Goal: Task Accomplishment & Management: Manage account settings

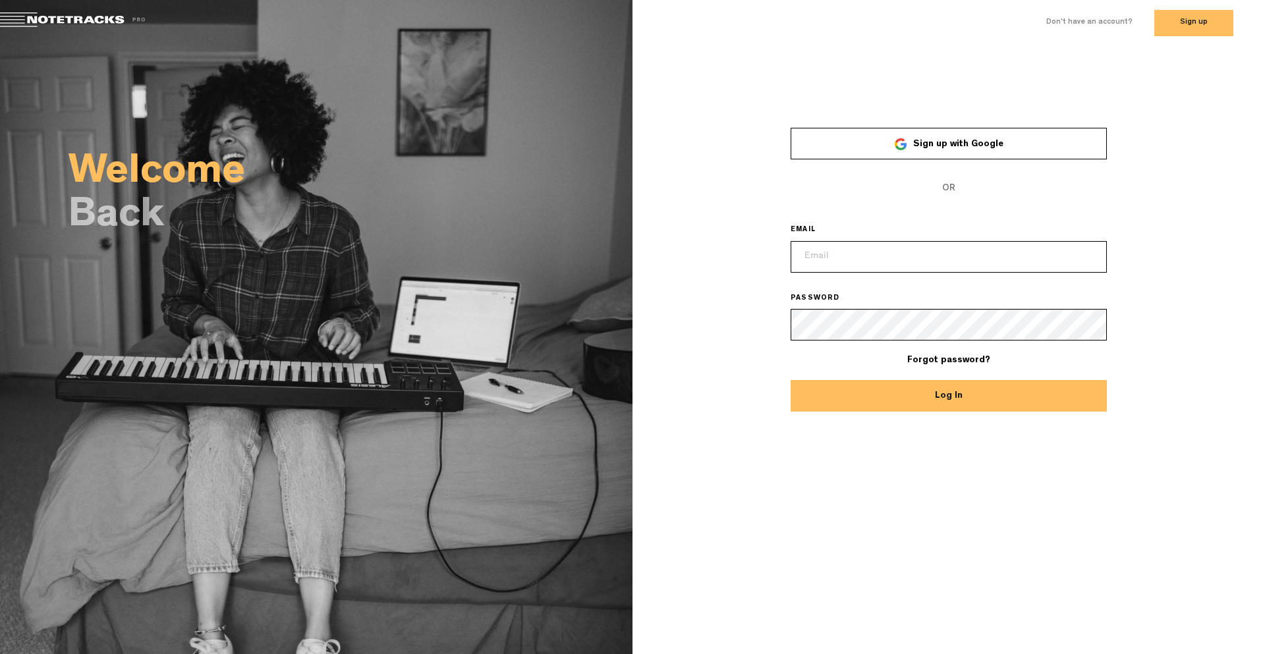
type input "[PERSON_NAME][EMAIL_ADDRESS][DOMAIN_NAME]"
click at [963, 393] on button "Log In" at bounding box center [949, 396] width 316 height 32
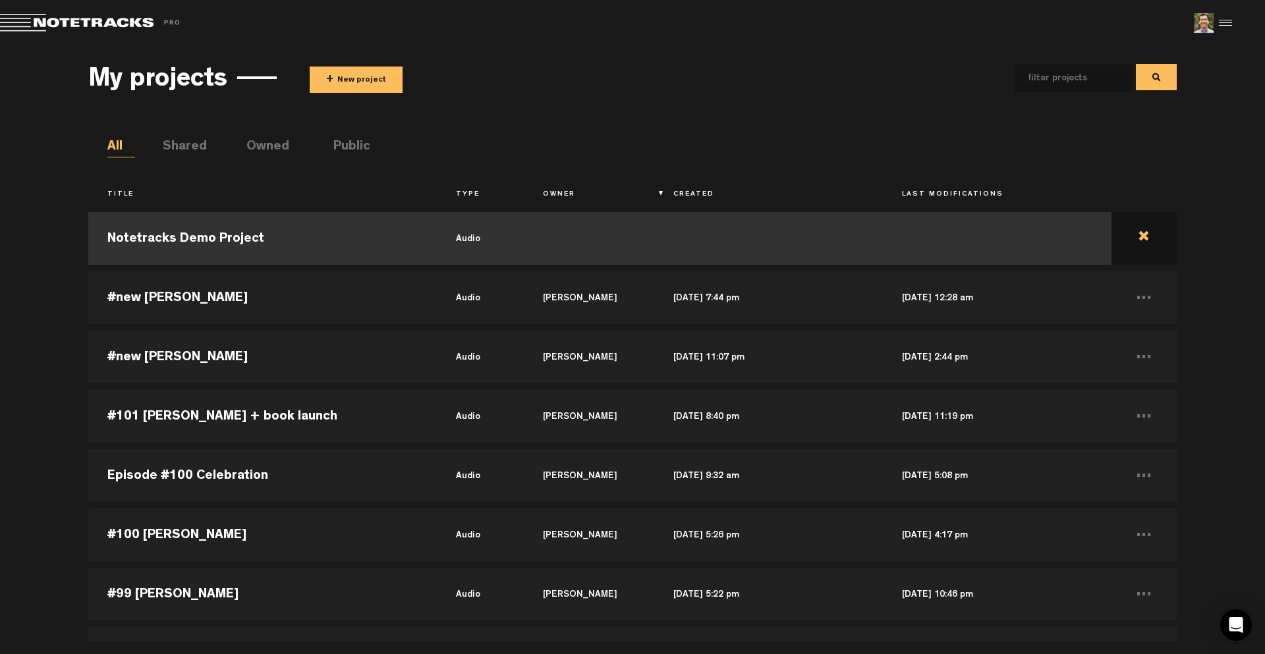
click at [1135, 234] on td at bounding box center [1143, 238] width 65 height 59
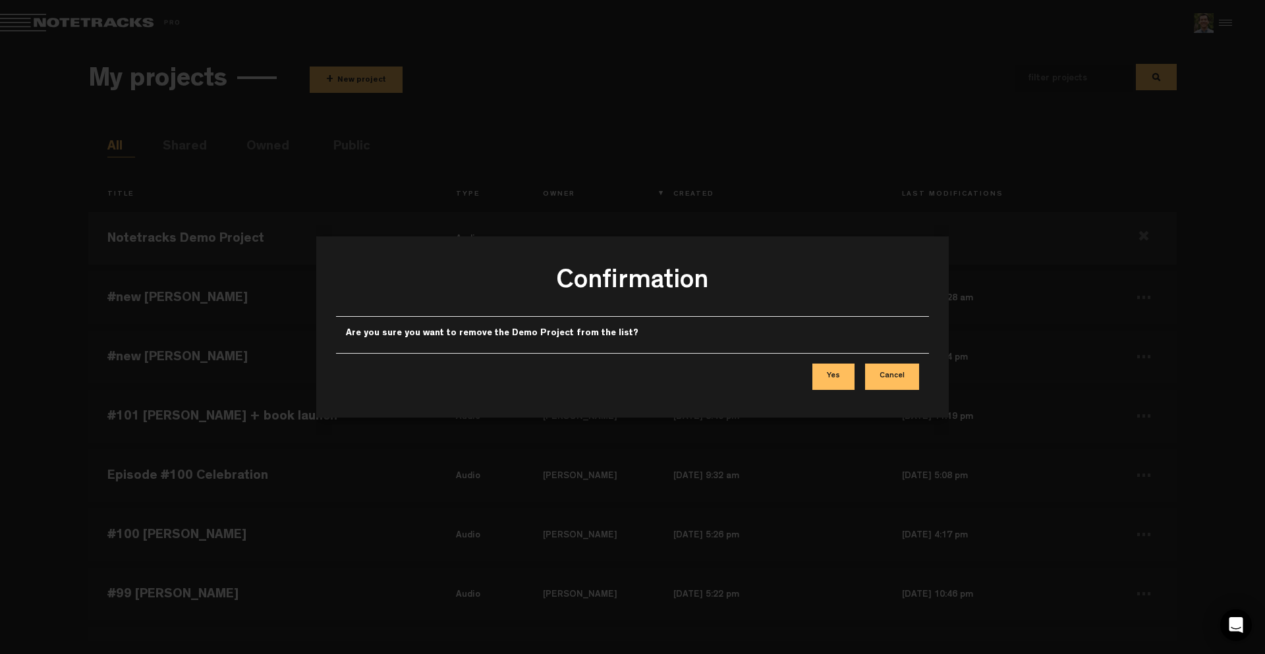
click at [837, 376] on button "Yes" at bounding box center [833, 377] width 42 height 26
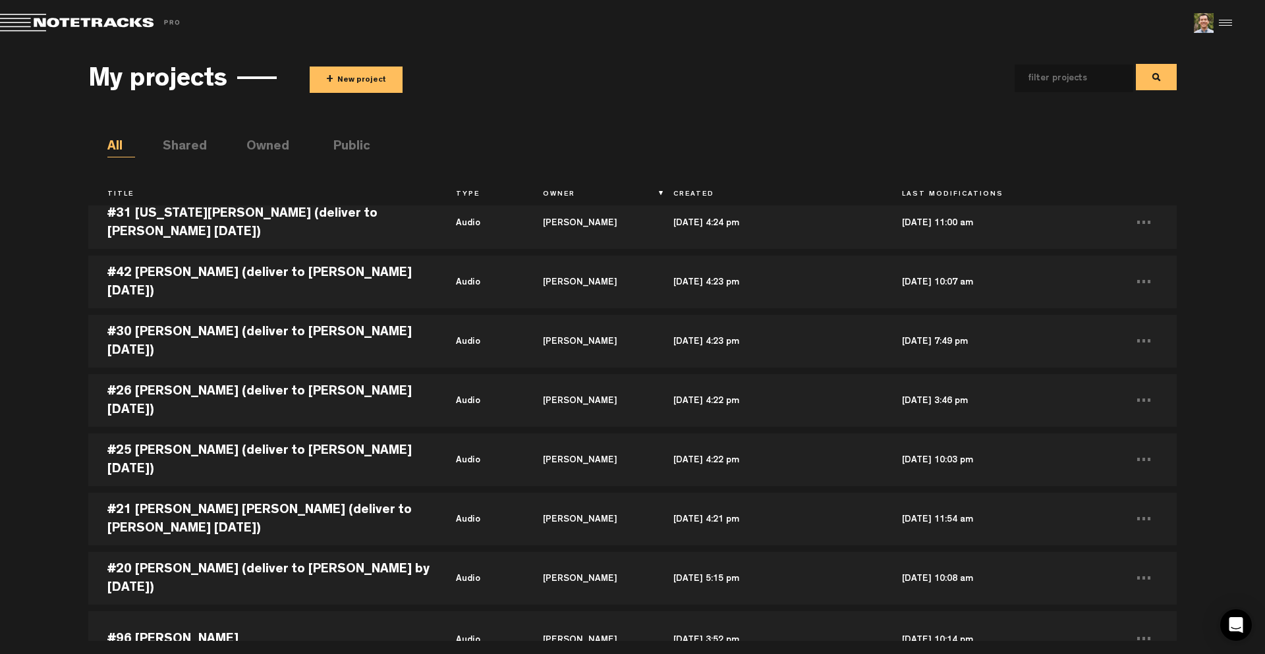
scroll to position [1347, 0]
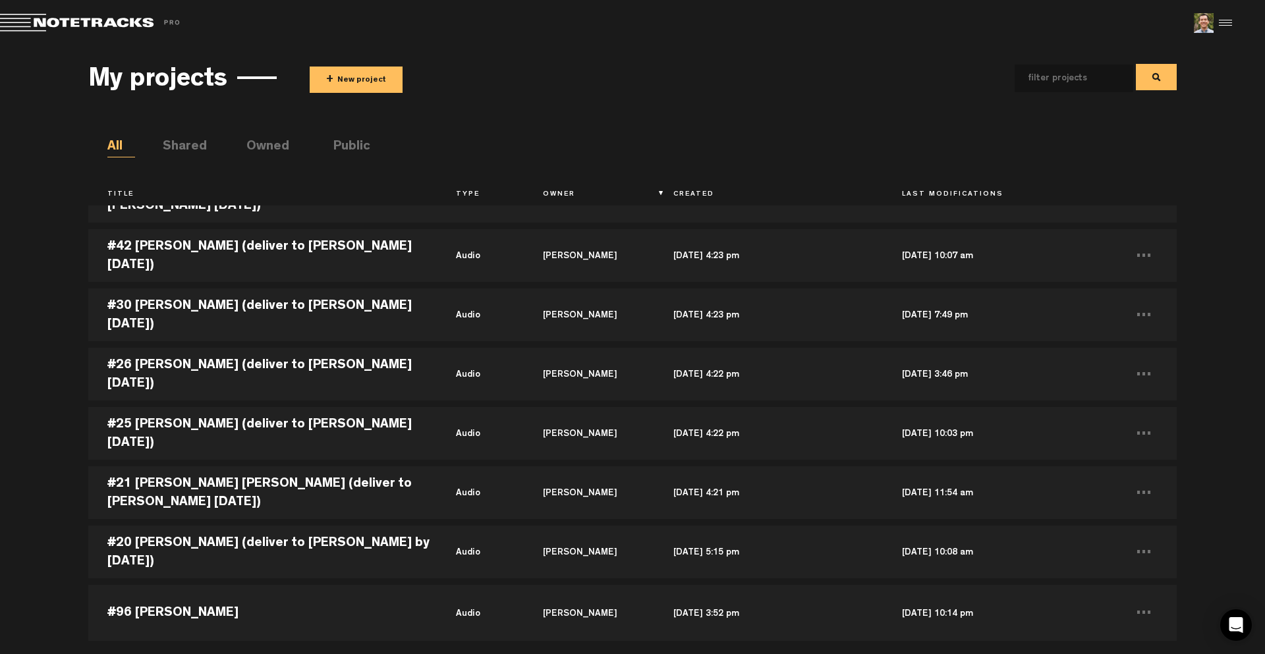
click at [47, 545] on div "My projects + New project All Shared Owned Public Title Type Owner Created Last…" at bounding box center [632, 343] width 1265 height 595
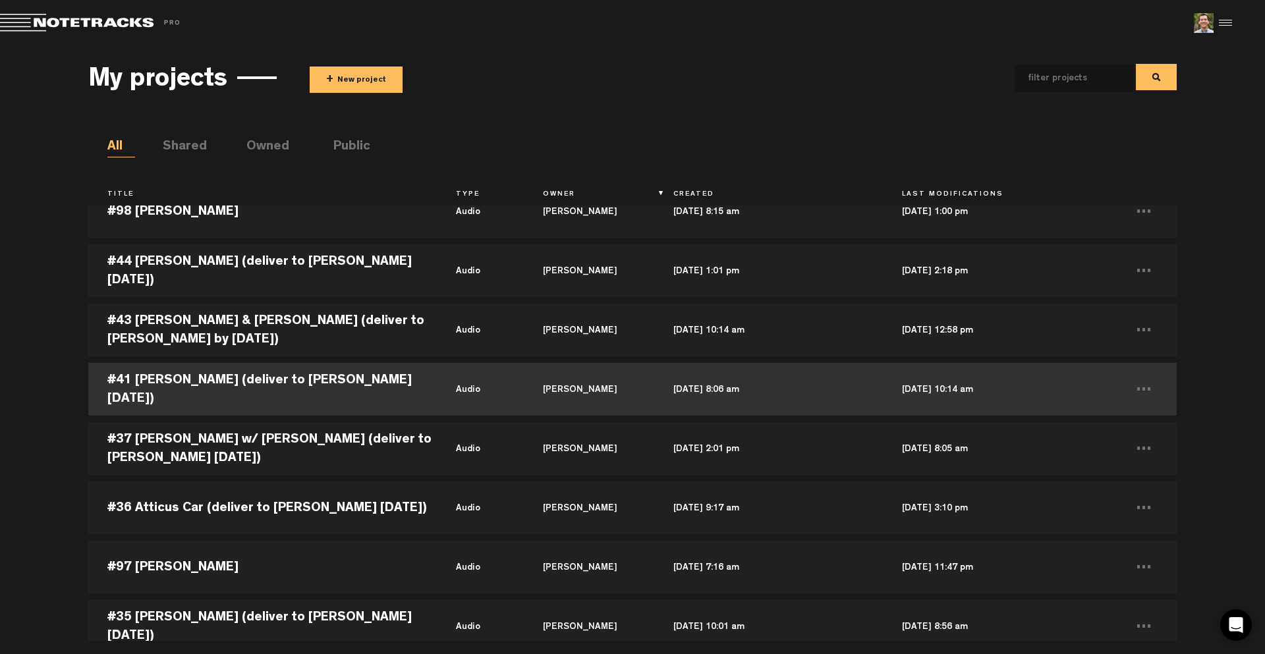
scroll to position [198, 0]
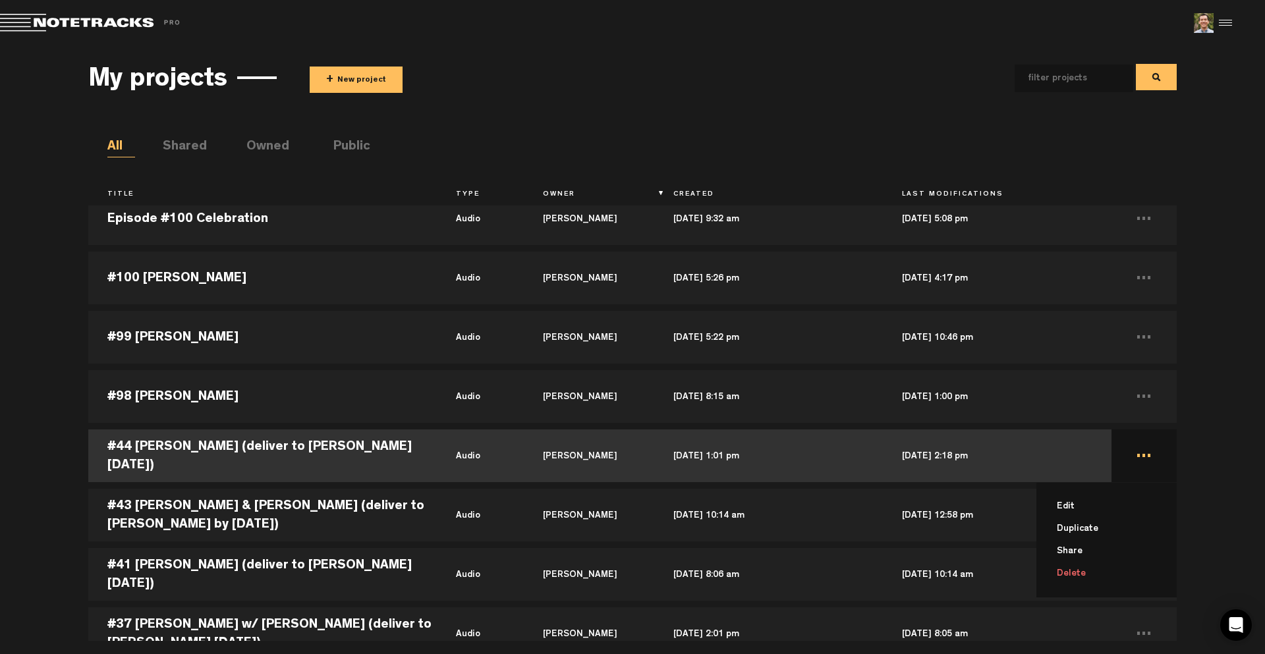
click at [1133, 458] on td "... Edit Duplicate Share Delete" at bounding box center [1143, 455] width 65 height 59
click at [1116, 497] on li "Edit" at bounding box center [1114, 506] width 125 height 22
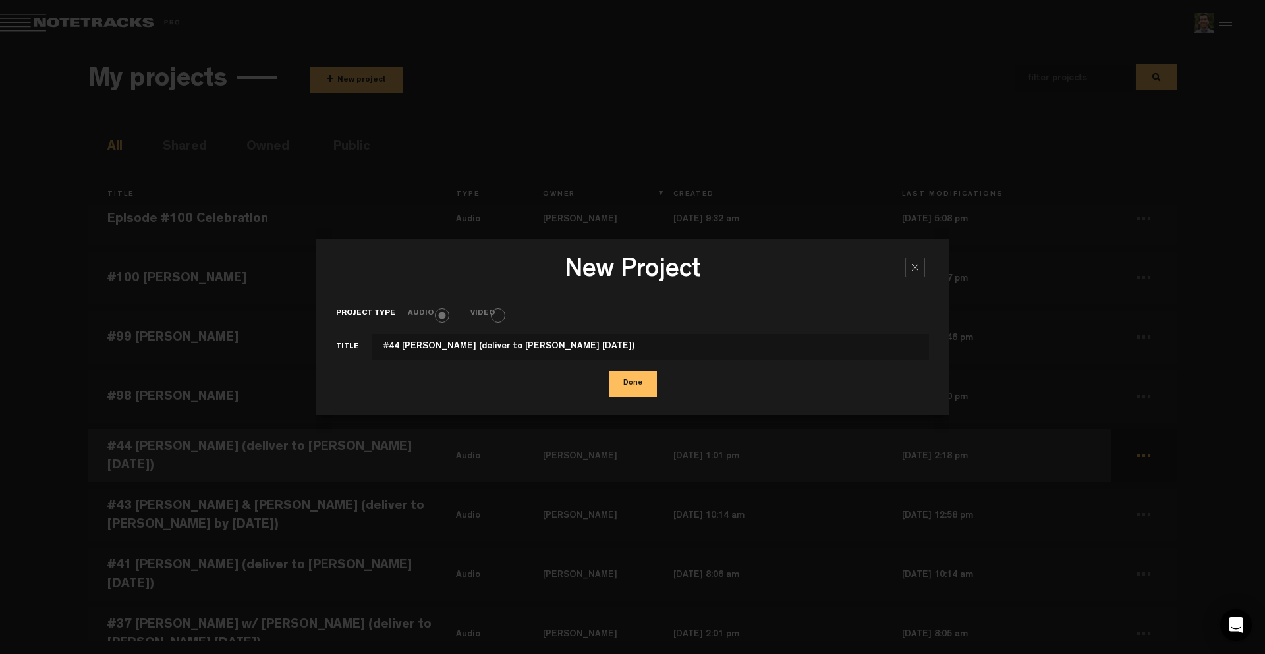
drag, startPoint x: 467, startPoint y: 349, endPoint x: 620, endPoint y: 359, distance: 153.2
click at [620, 359] on input "#44 [PERSON_NAME] (deliver to [PERSON_NAME] [DATE])" at bounding box center [650, 347] width 557 height 26
type input "#44 [PERSON_NAME]"
click at [636, 391] on button "Done" at bounding box center [633, 384] width 48 height 26
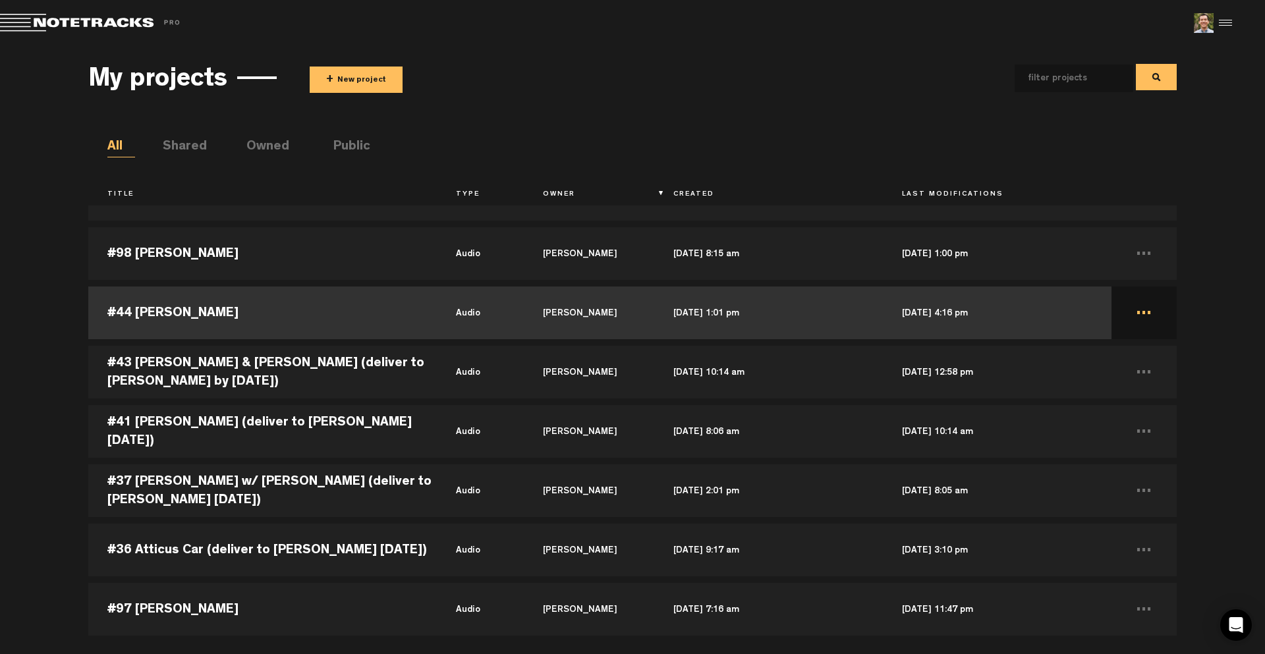
scroll to position [329, 0]
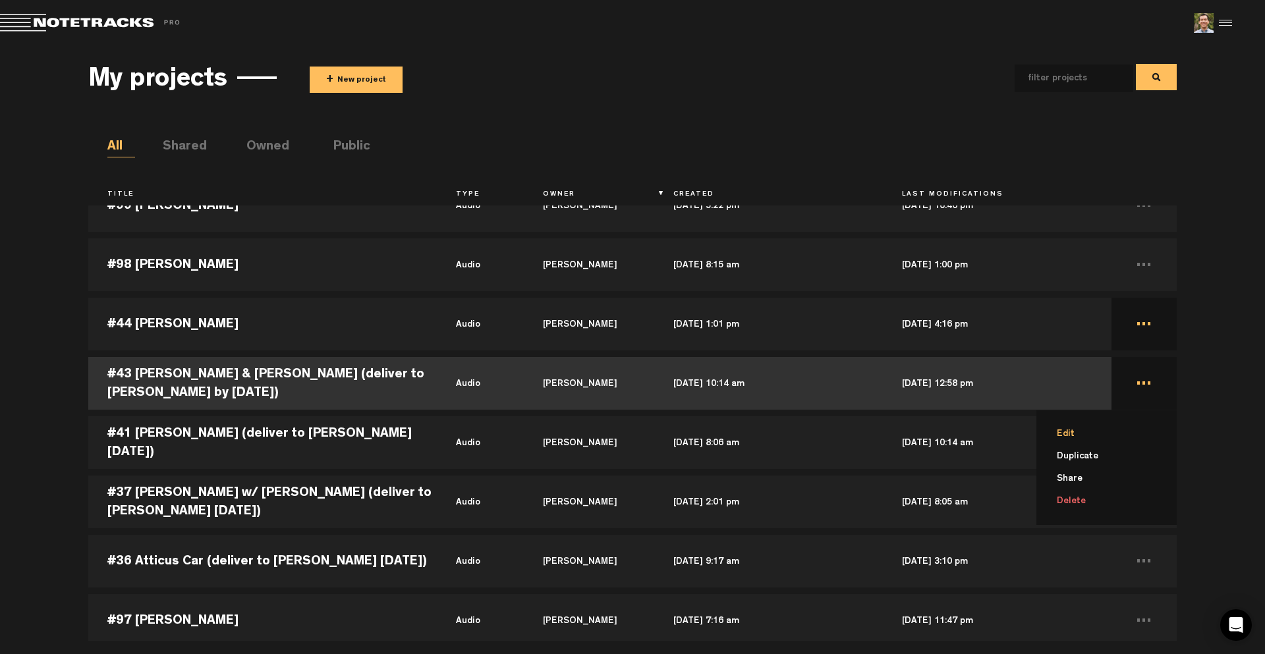
click at [1112, 431] on li "Edit" at bounding box center [1114, 434] width 125 height 22
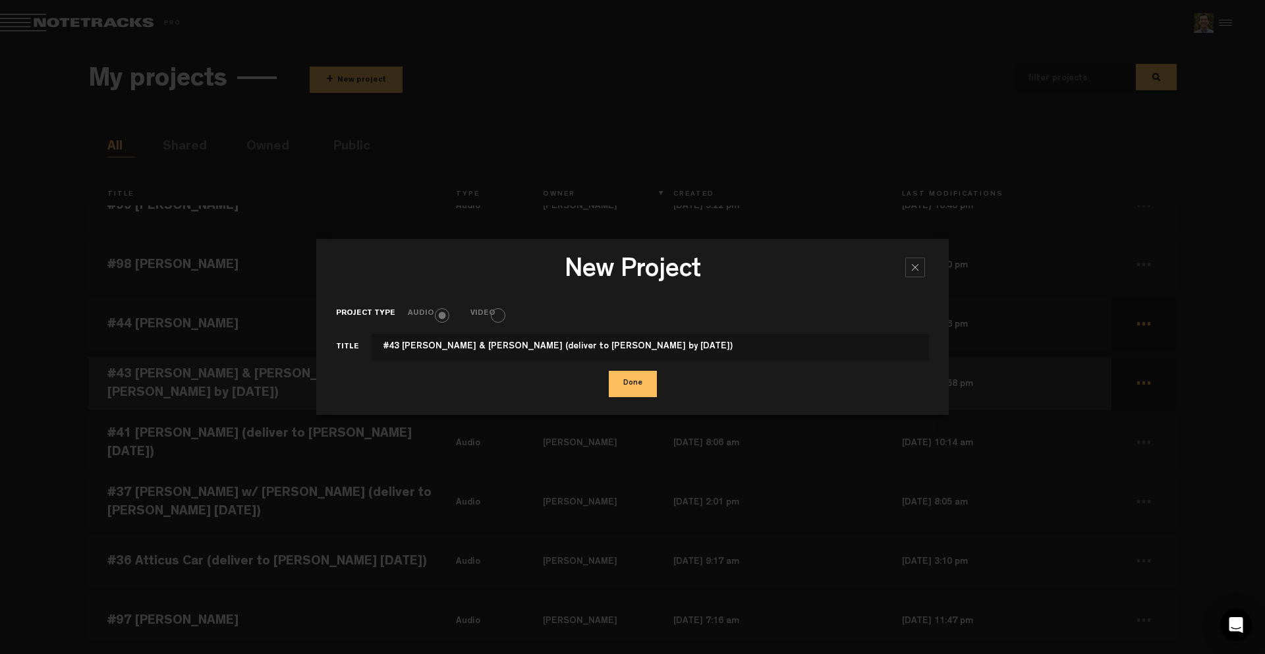
drag, startPoint x: 496, startPoint y: 348, endPoint x: 781, endPoint y: 379, distance: 286.3
click at [781, 379] on form "Project type Audio Video Title #43 [PERSON_NAME] & [PERSON_NAME] (deliver to [P…" at bounding box center [632, 348] width 593 height 96
type input "#43 [PERSON_NAME] & [PERSON_NAME]"
click at [637, 383] on button "Done" at bounding box center [633, 384] width 48 height 26
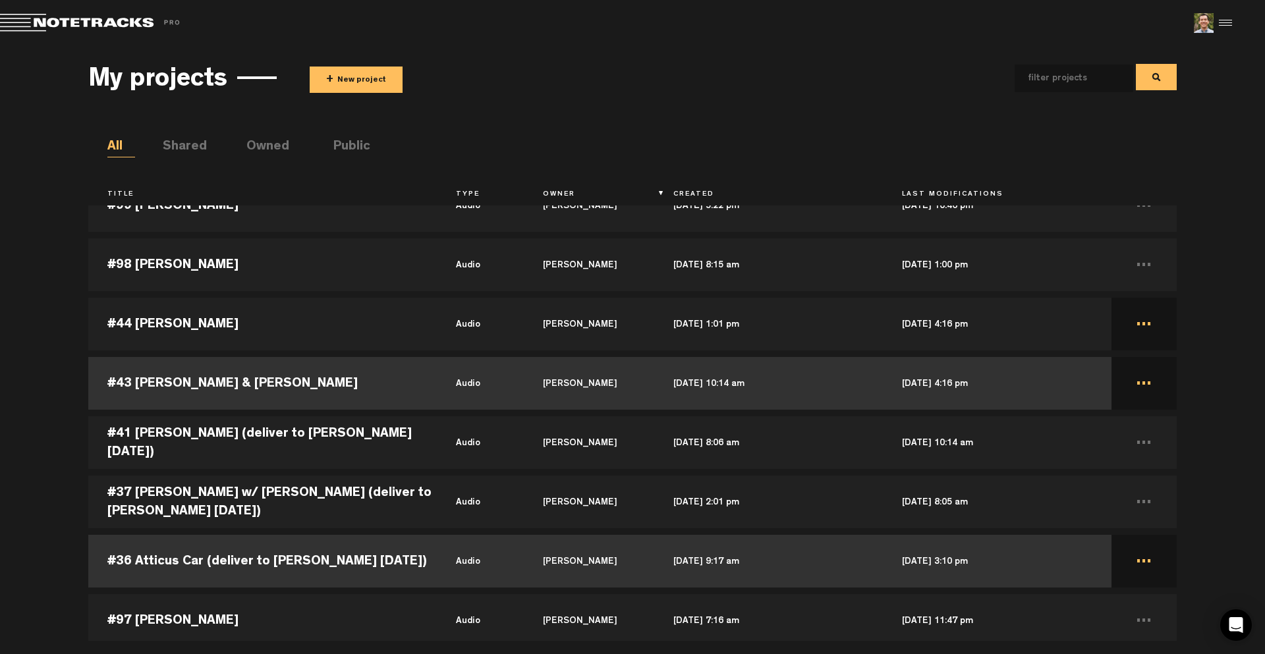
scroll to position [62, 0]
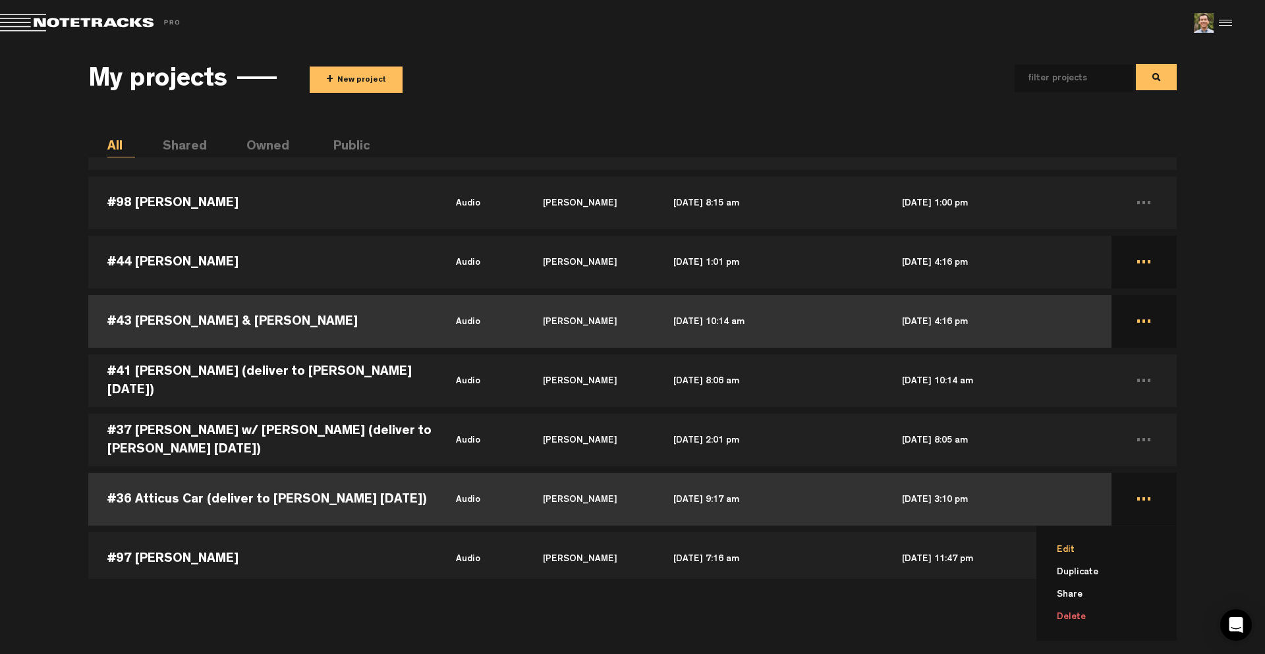
click at [1102, 542] on li "Edit" at bounding box center [1114, 550] width 125 height 22
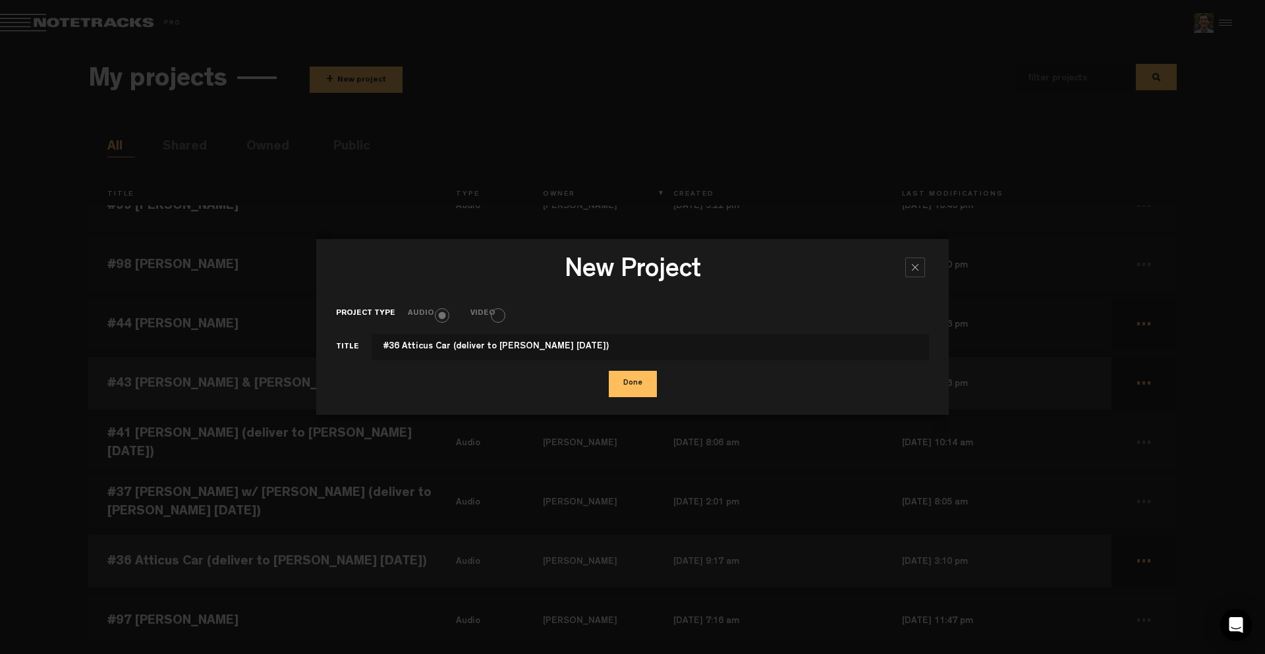
drag, startPoint x: 446, startPoint y: 343, endPoint x: 613, endPoint y: 360, distance: 168.2
click at [613, 360] on input "#36 Atticus Car (deliver to [PERSON_NAME] [DATE])" at bounding box center [650, 347] width 557 height 26
type input "#36 Atticus Car"
click at [638, 384] on button "Done" at bounding box center [633, 384] width 48 height 26
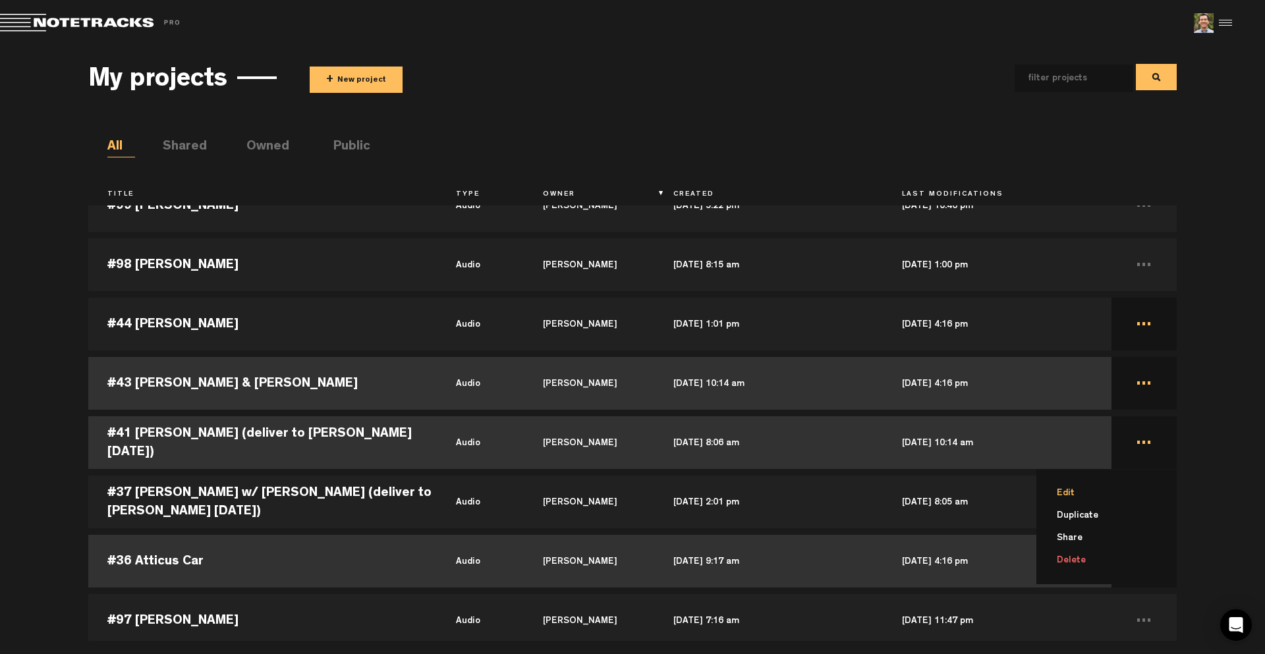
click at [1093, 492] on li "Edit" at bounding box center [1114, 493] width 125 height 22
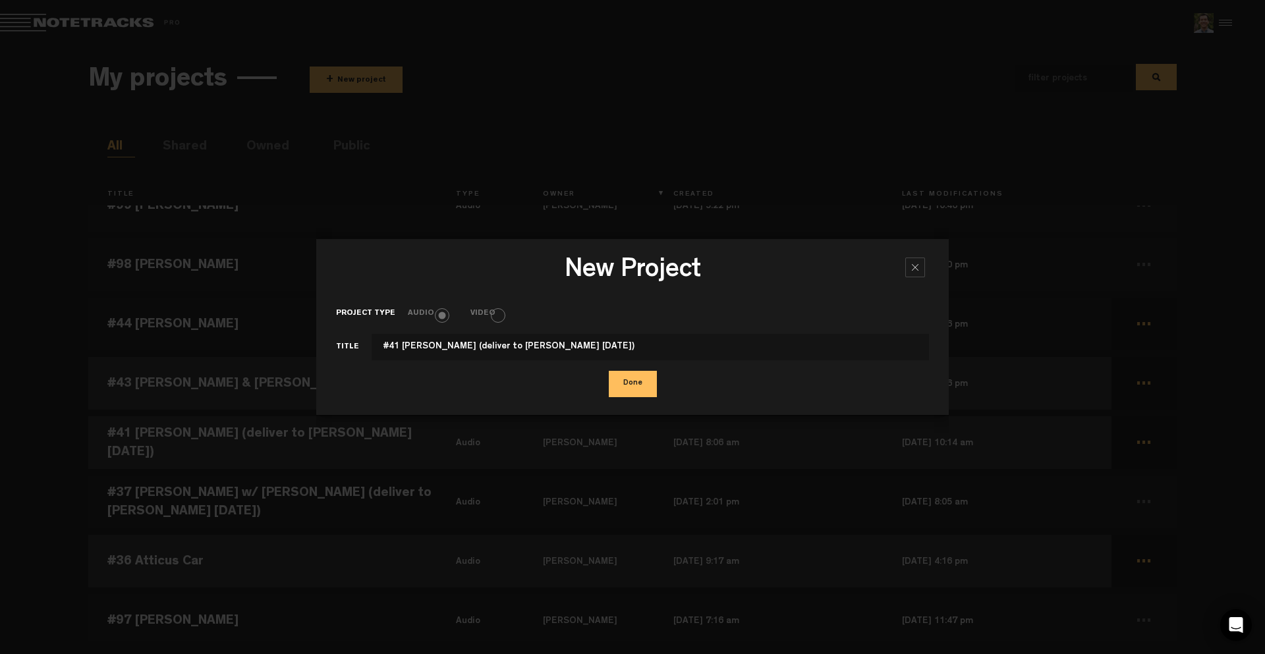
drag, startPoint x: 467, startPoint y: 346, endPoint x: 752, endPoint y: 363, distance: 285.1
click at [752, 363] on form "Project type Audio Video Title #41 [PERSON_NAME] (deliver to [PERSON_NAME] [DAT…" at bounding box center [632, 348] width 593 height 96
type input "#41 [PERSON_NAME]"
click at [639, 382] on button "Done" at bounding box center [633, 384] width 48 height 26
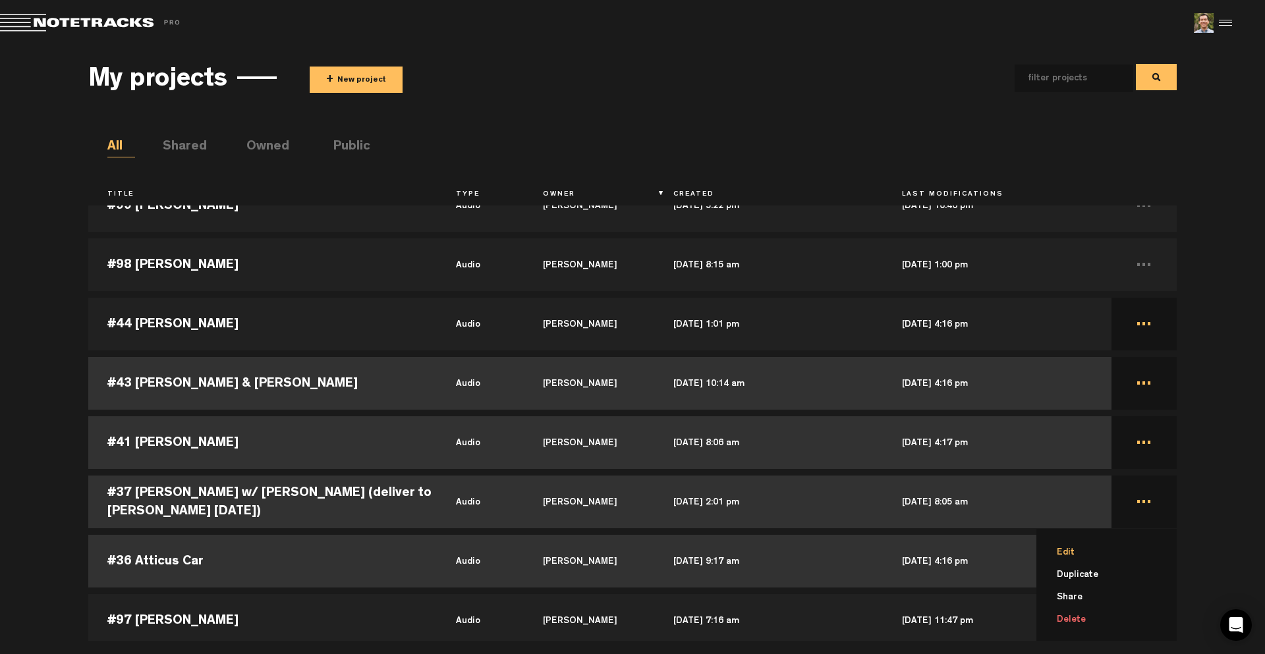
click at [1091, 546] on li "Edit" at bounding box center [1114, 553] width 125 height 22
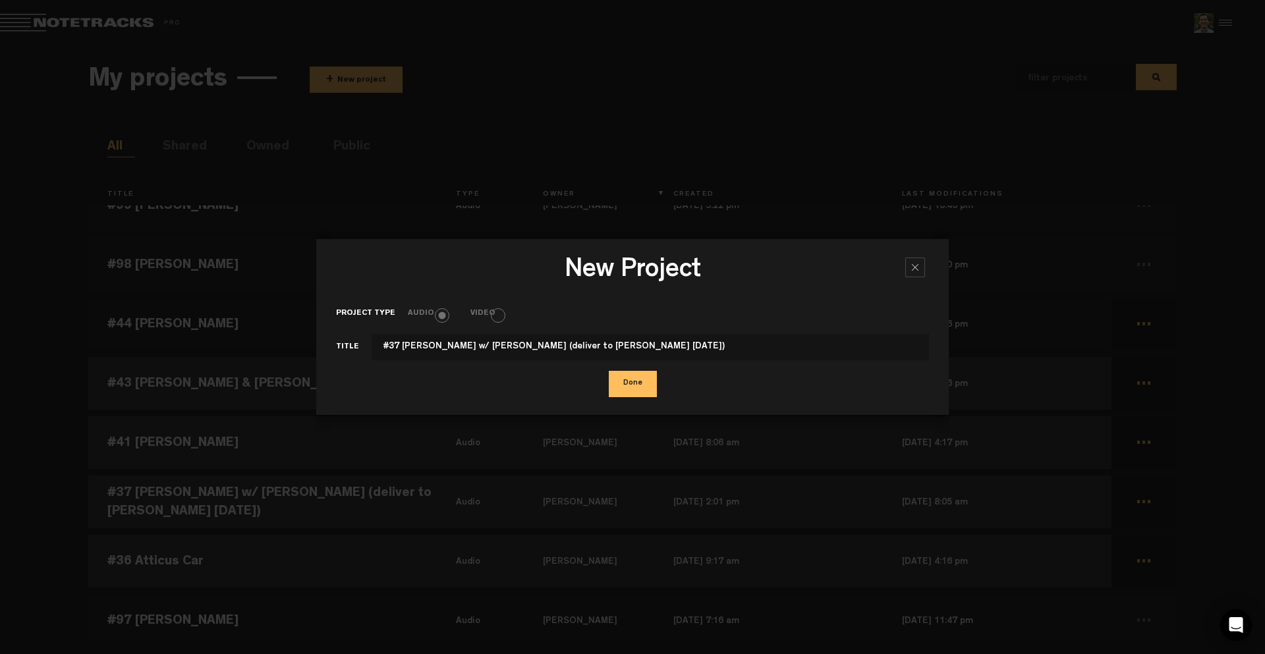
drag, startPoint x: 520, startPoint y: 345, endPoint x: 761, endPoint y: 358, distance: 241.5
click at [761, 358] on input "#37 [PERSON_NAME] w/ [PERSON_NAME] (deliver to [PERSON_NAME] [DATE])" at bounding box center [650, 347] width 557 height 26
type input "#37 [PERSON_NAME] w/ [PERSON_NAME]"
click at [634, 388] on button "Done" at bounding box center [633, 384] width 48 height 26
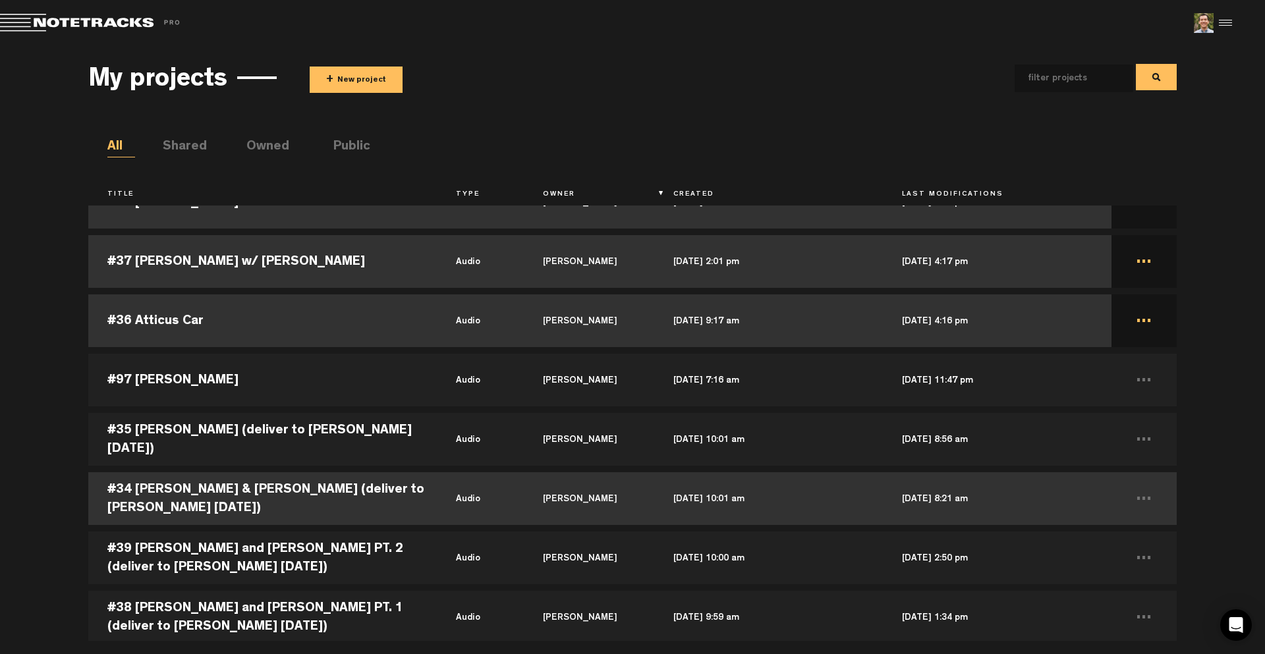
scroll to position [593, 0]
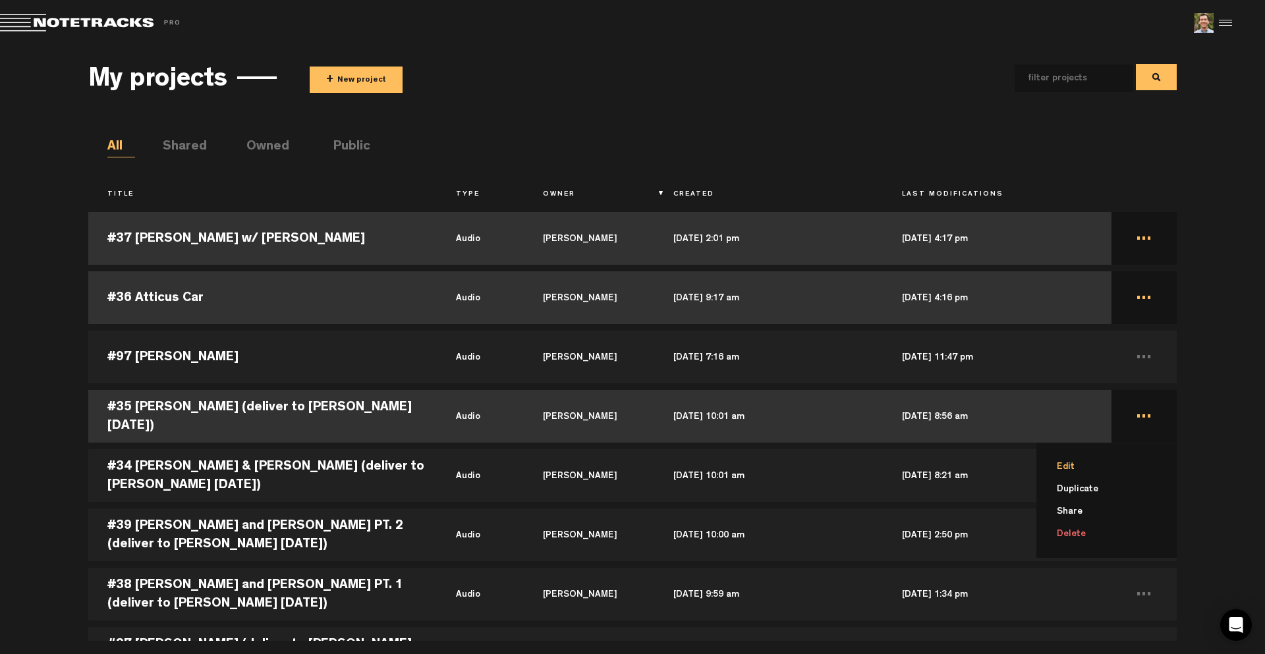
click at [1069, 459] on li "Edit" at bounding box center [1114, 467] width 125 height 22
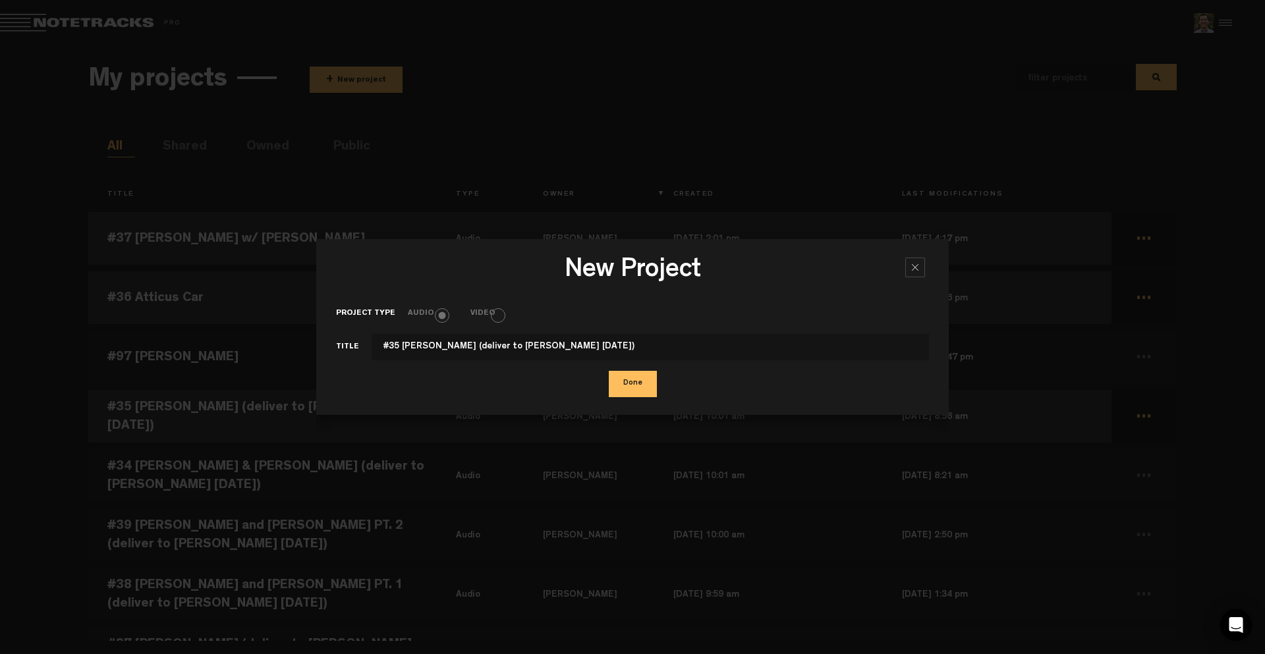
drag, startPoint x: 451, startPoint y: 349, endPoint x: 721, endPoint y: 376, distance: 271.5
click at [721, 374] on form "Project type Audio Video Title #35 [PERSON_NAME] (deliver to [PERSON_NAME] [DAT…" at bounding box center [632, 348] width 593 height 96
type input "#35 [PERSON_NAME]"
click at [636, 383] on button "Done" at bounding box center [633, 384] width 48 height 26
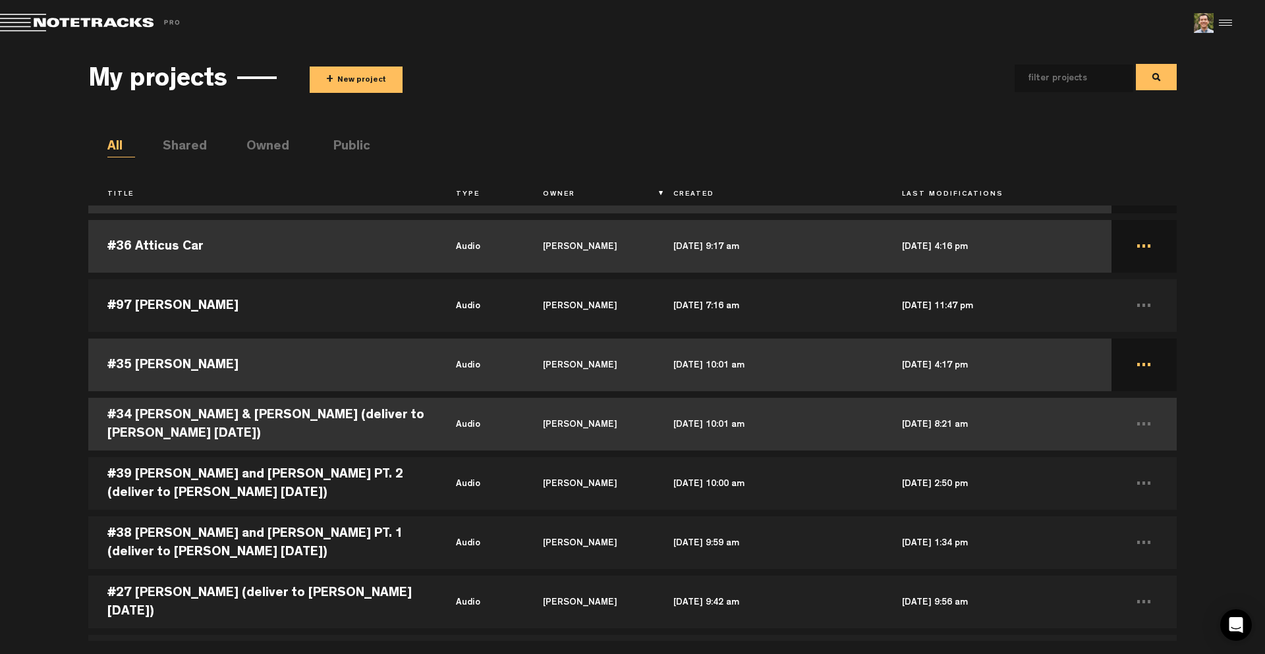
scroll to position [659, 0]
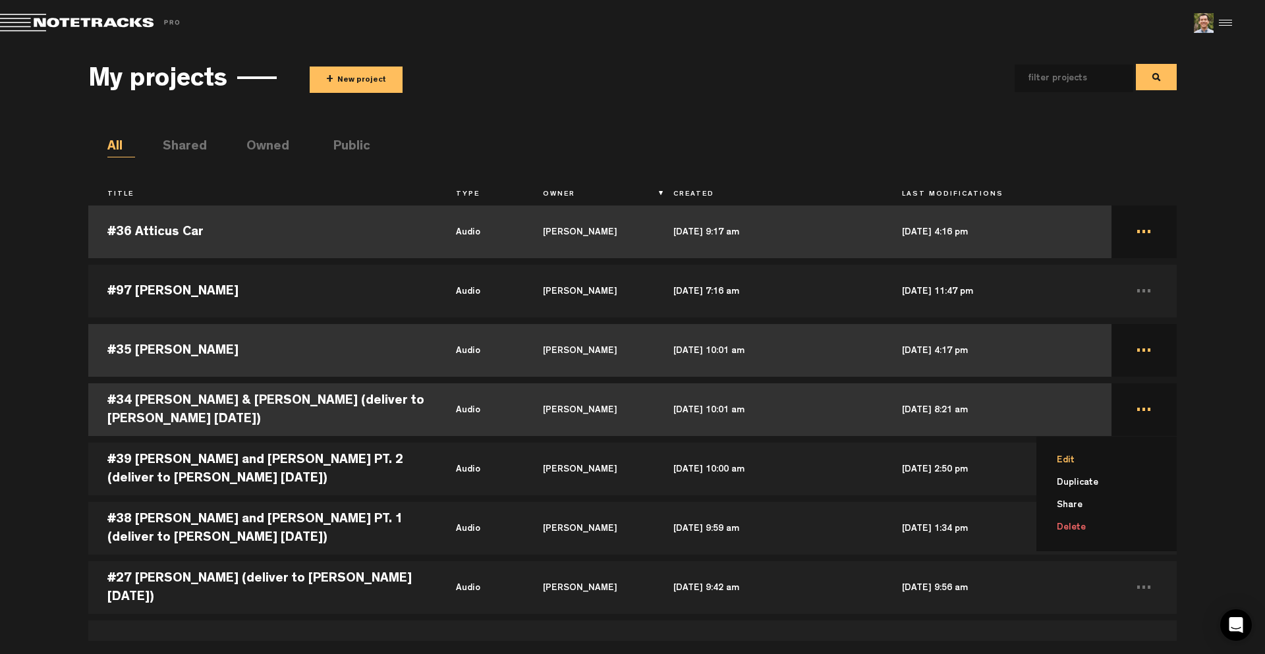
click at [1075, 449] on li "Edit" at bounding box center [1114, 460] width 125 height 22
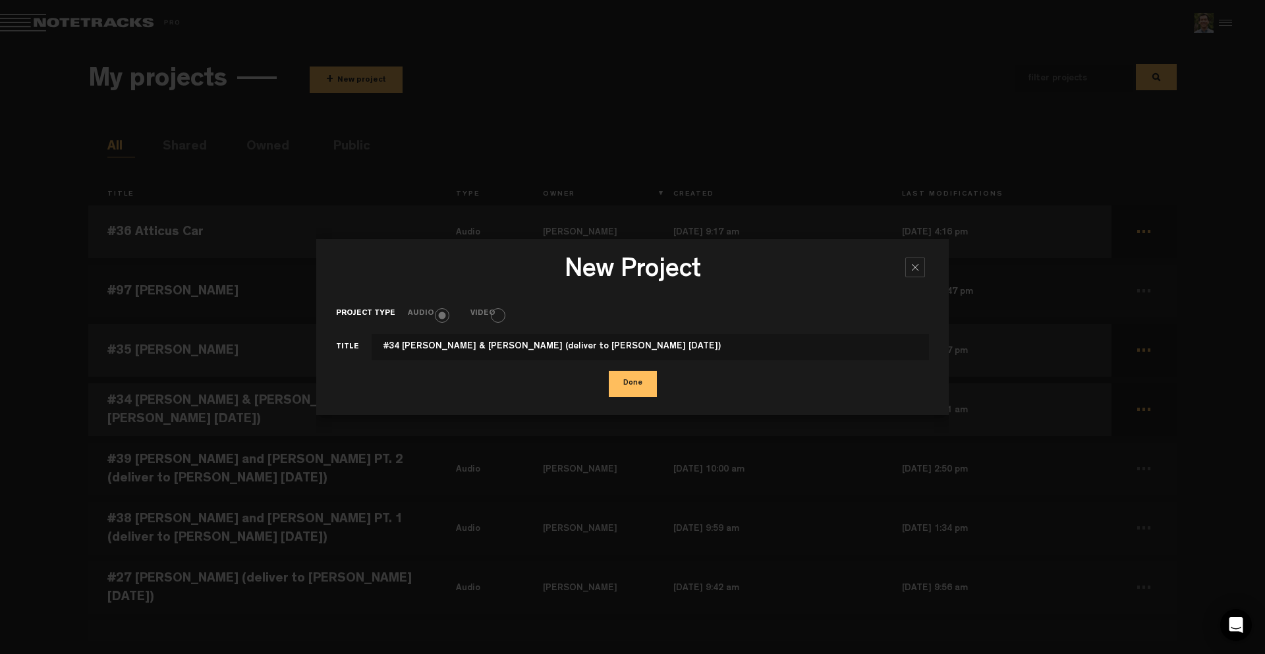
drag, startPoint x: 480, startPoint y: 346, endPoint x: 768, endPoint y: 372, distance: 289.7
click at [768, 372] on form "Project type Audio Video Title #34 [PERSON_NAME] & [PERSON_NAME] (deliver to [P…" at bounding box center [632, 348] width 593 height 96
type input "#34 [PERSON_NAME] & [PERSON_NAME]"
click at [630, 385] on button "Done" at bounding box center [633, 384] width 48 height 26
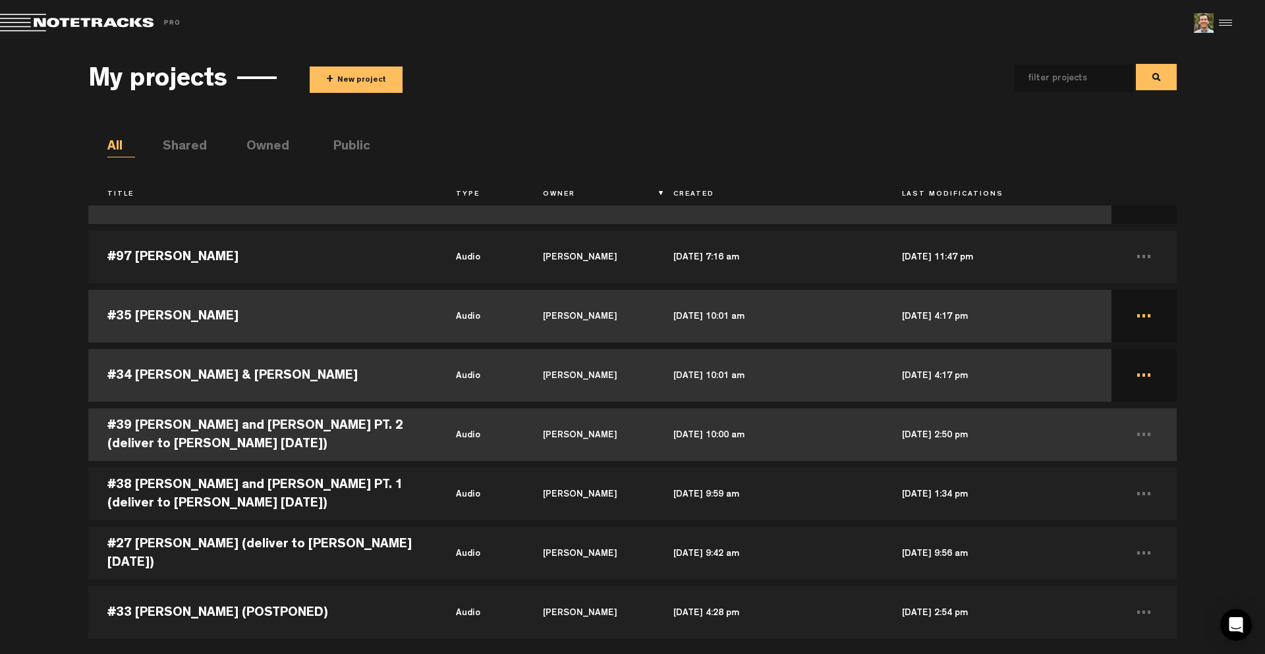
scroll to position [791, 0]
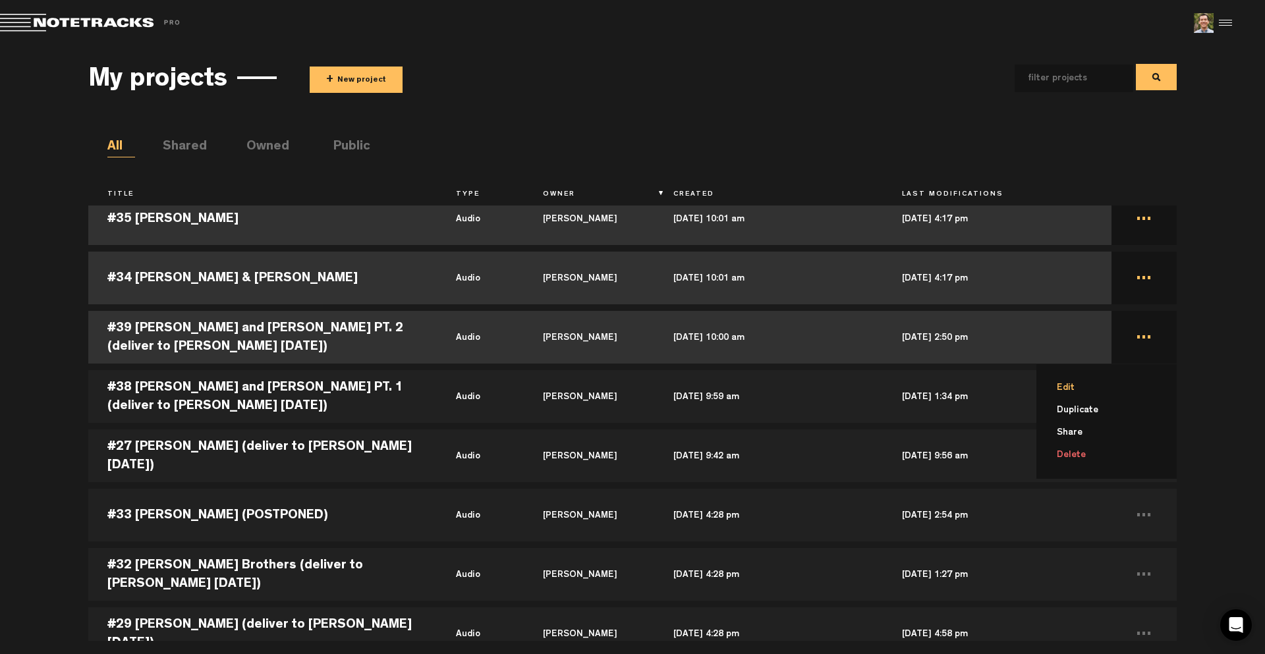
click at [1079, 385] on li "Edit" at bounding box center [1114, 388] width 125 height 22
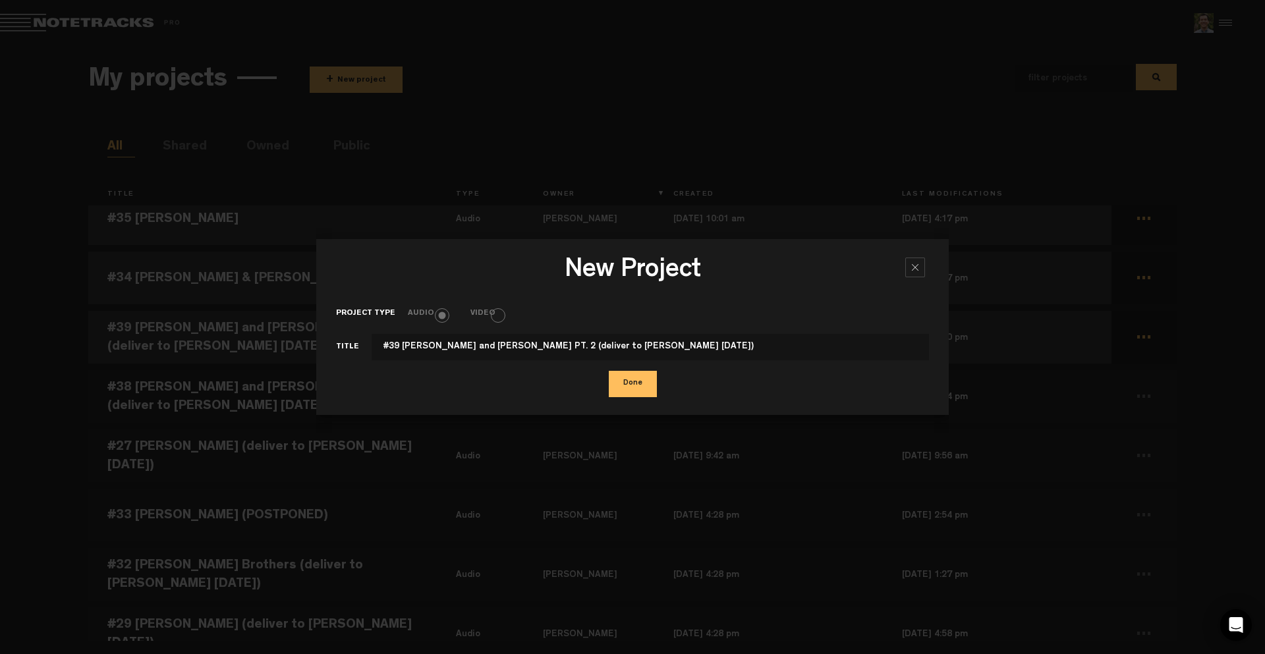
drag, startPoint x: 522, startPoint y: 347, endPoint x: 654, endPoint y: 367, distance: 132.6
click at [656, 356] on input "#39 [PERSON_NAME] and [PERSON_NAME] PT. 2 (deliver to [PERSON_NAME] [DATE])" at bounding box center [650, 347] width 557 height 26
type input "#39 [PERSON_NAME] and [PERSON_NAME] PT. 2"
click at [632, 378] on button "Done" at bounding box center [633, 384] width 48 height 26
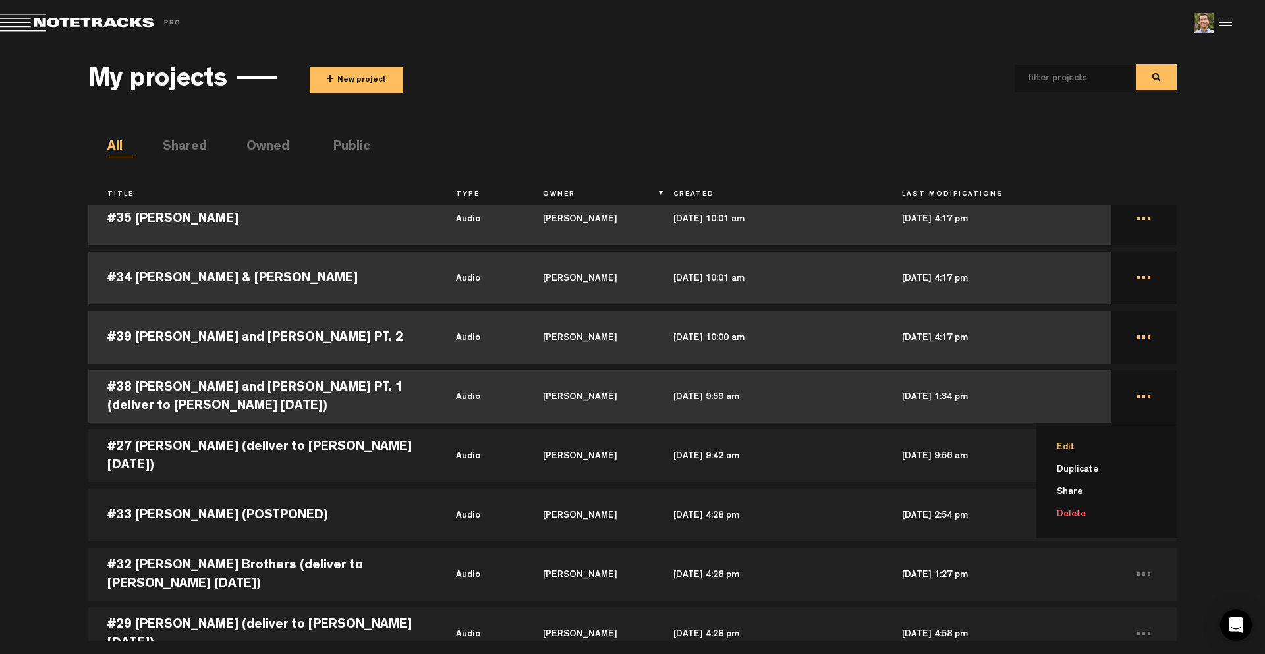
click at [1089, 439] on li "Edit" at bounding box center [1114, 447] width 125 height 22
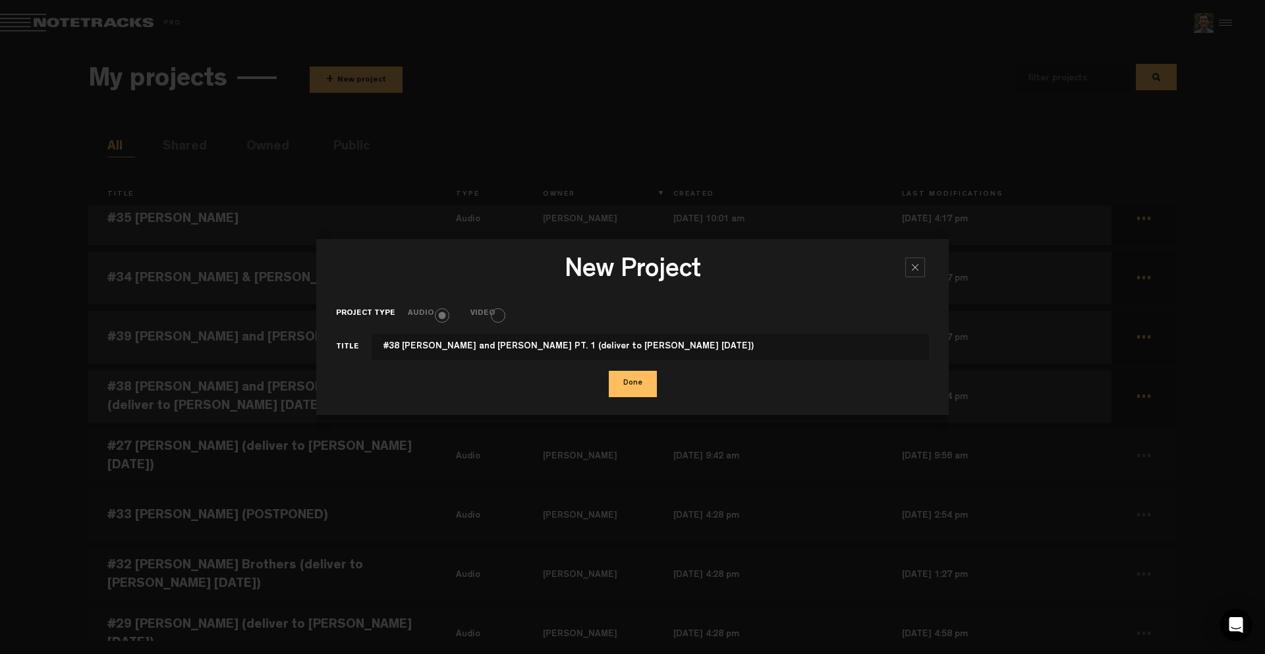
drag, startPoint x: 520, startPoint y: 345, endPoint x: 667, endPoint y: 349, distance: 147.0
click at [667, 349] on input "#38 [PERSON_NAME] and [PERSON_NAME] PT. 1 (deliver to [PERSON_NAME] [DATE])" at bounding box center [650, 347] width 557 height 26
type input "#38 [PERSON_NAME] and [PERSON_NAME] PT. 1"
click at [639, 376] on button "Done" at bounding box center [633, 384] width 48 height 26
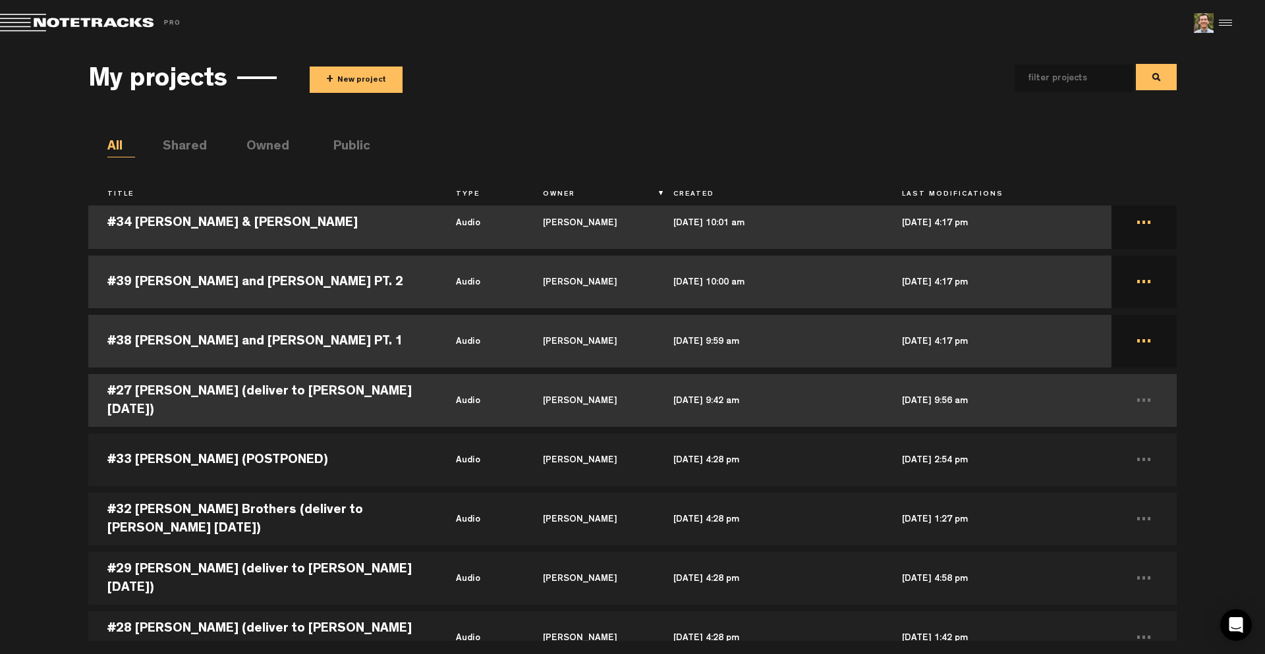
scroll to position [922, 0]
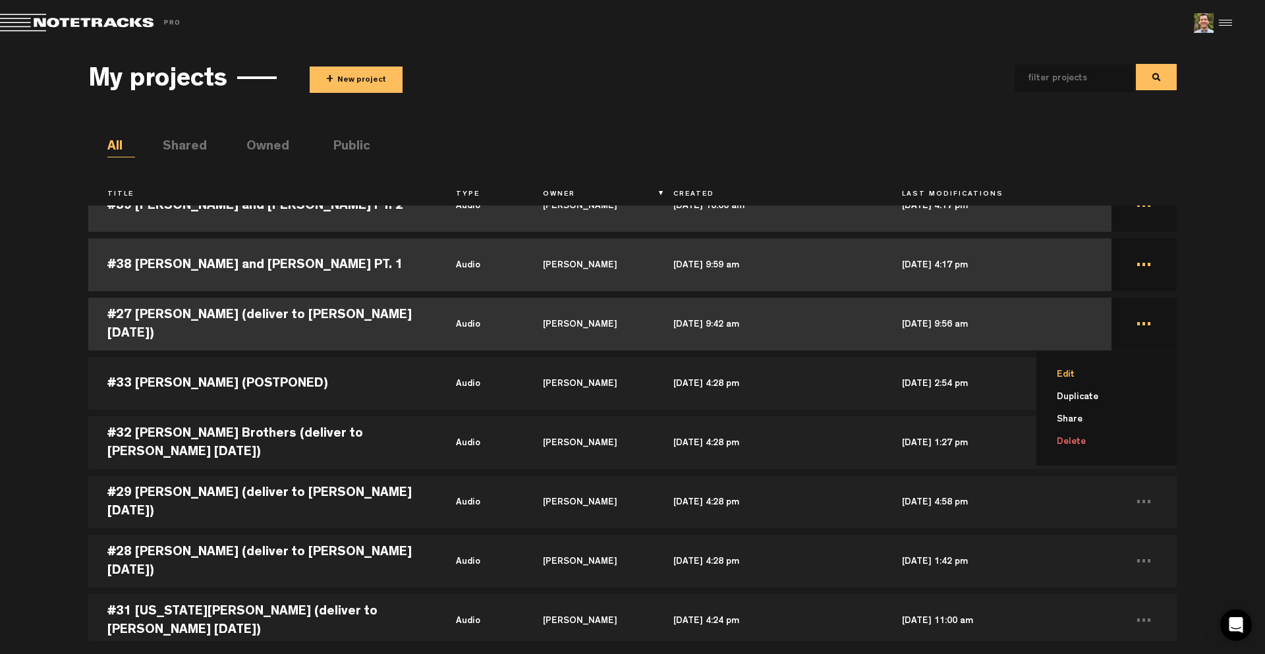
click at [1073, 372] on li "Edit" at bounding box center [1114, 375] width 125 height 22
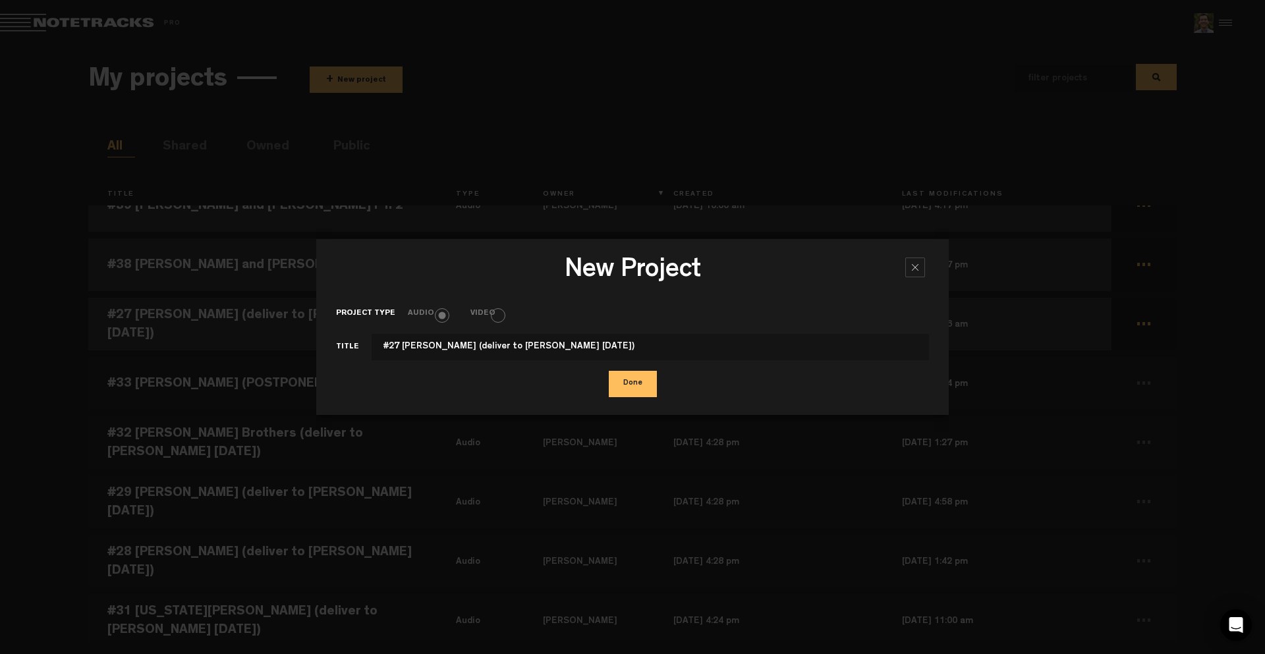
drag, startPoint x: 459, startPoint y: 349, endPoint x: 677, endPoint y: 371, distance: 219.2
click at [674, 368] on form "Project type Audio Video Title #27 [PERSON_NAME] (deliver to [PERSON_NAME] [DAT…" at bounding box center [632, 348] width 593 height 96
type input "#27 [PERSON_NAME]"
click at [625, 388] on button "Done" at bounding box center [633, 384] width 48 height 26
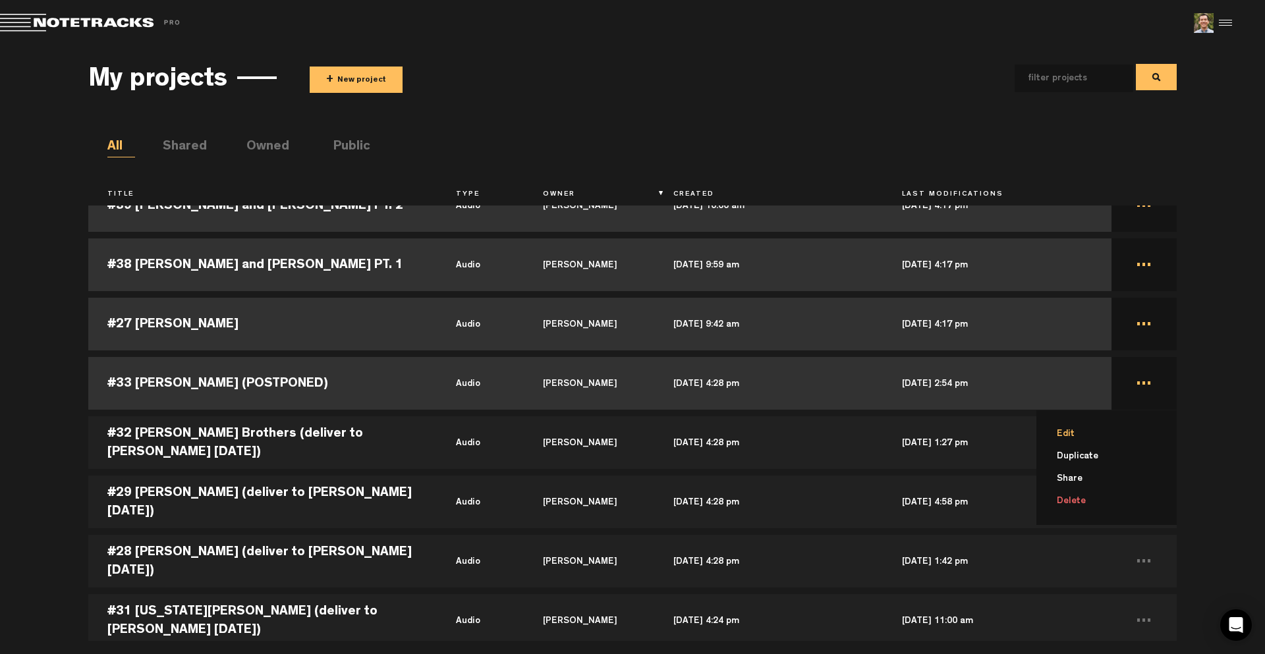
click at [1083, 432] on li "Edit" at bounding box center [1114, 434] width 125 height 22
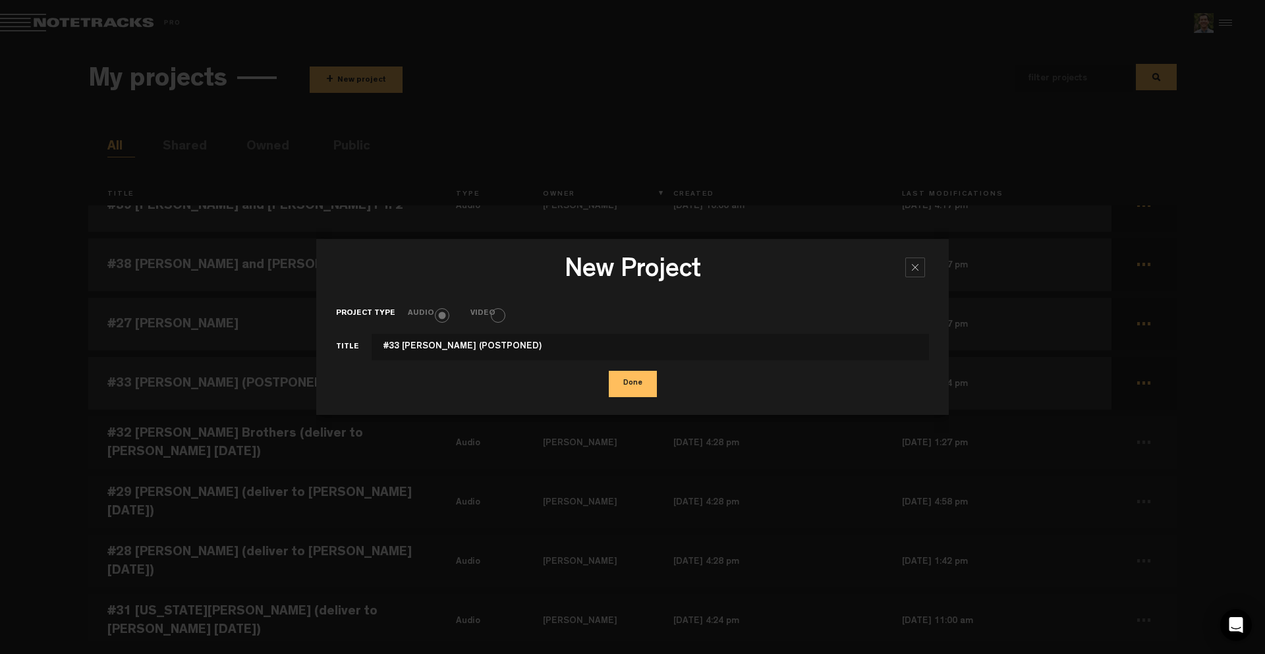
drag, startPoint x: 452, startPoint y: 344, endPoint x: 691, endPoint y: 354, distance: 239.4
click at [690, 352] on input "#33 [PERSON_NAME] (POSTPONED)" at bounding box center [650, 347] width 557 height 26
type input "#33 [PERSON_NAME]"
click at [627, 379] on button "Done" at bounding box center [633, 384] width 48 height 26
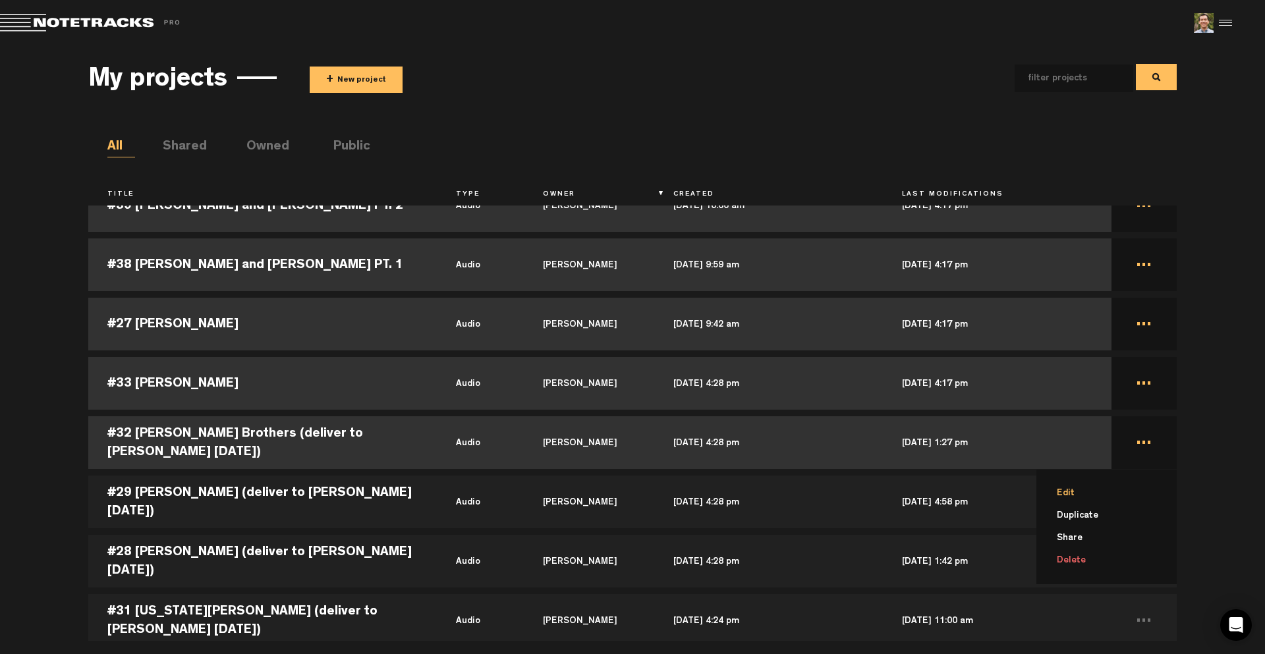
click at [1090, 486] on li "Edit" at bounding box center [1114, 493] width 125 height 22
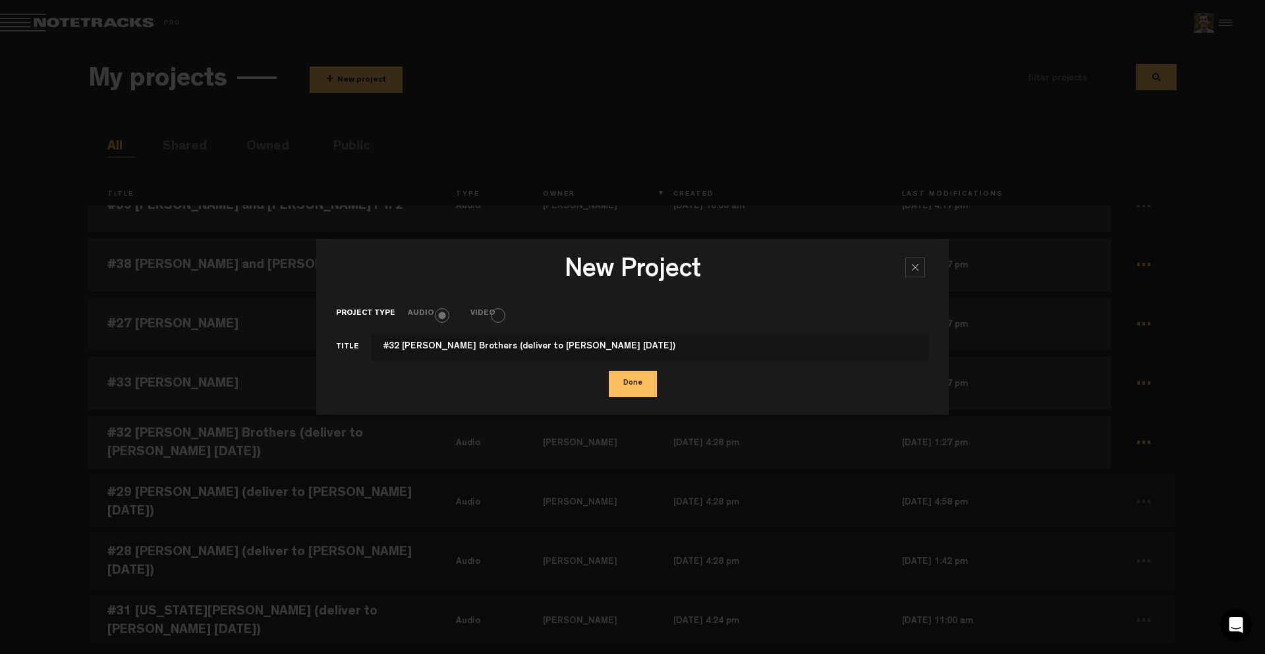
drag, startPoint x: 470, startPoint y: 347, endPoint x: 626, endPoint y: 345, distance: 156.2
click at [624, 344] on input "#32 [PERSON_NAME] Brothers (deliver to [PERSON_NAME] [DATE])" at bounding box center [650, 347] width 557 height 26
type input "#32 [PERSON_NAME] Brothers"
click at [633, 387] on button "Done" at bounding box center [633, 384] width 48 height 26
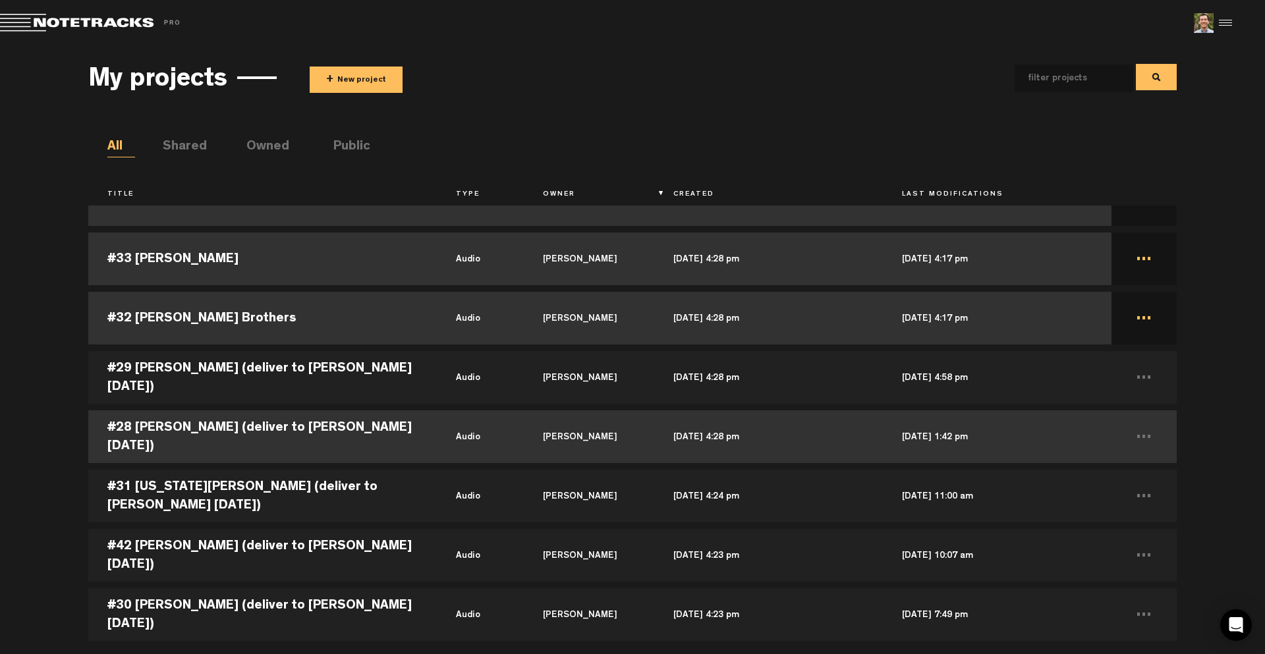
scroll to position [1054, 0]
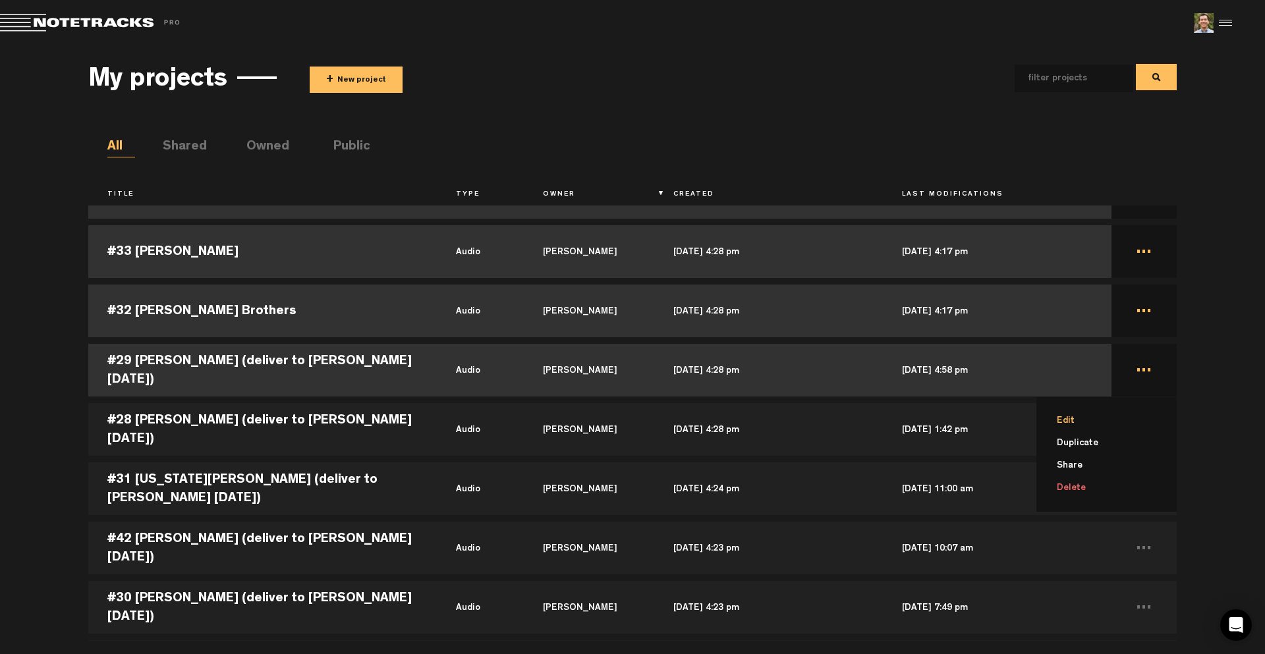
click at [1057, 418] on li "Edit" at bounding box center [1114, 421] width 125 height 22
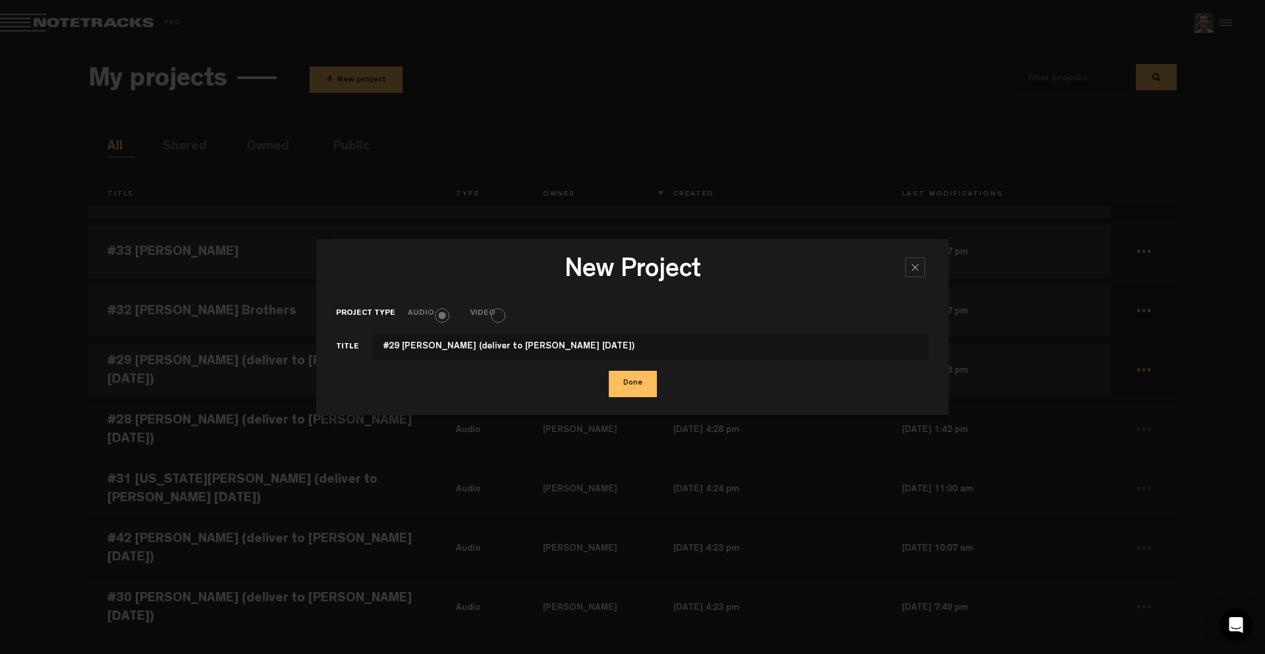
drag, startPoint x: 470, startPoint y: 345, endPoint x: 690, endPoint y: 359, distance: 220.5
click at [690, 359] on input "#29 [PERSON_NAME] (deliver to [PERSON_NAME] [DATE])" at bounding box center [650, 347] width 557 height 26
type input "#29 [PERSON_NAME]"
click at [642, 385] on button "Done" at bounding box center [633, 384] width 48 height 26
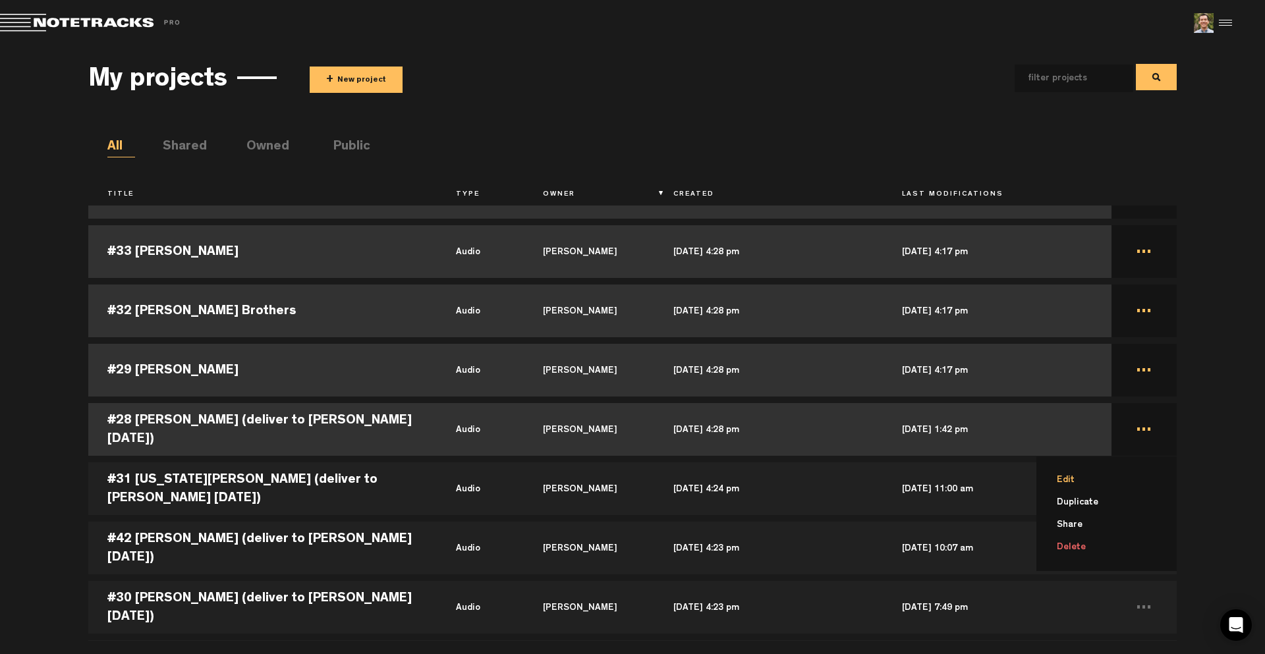
click at [1081, 478] on li "Edit" at bounding box center [1114, 480] width 125 height 22
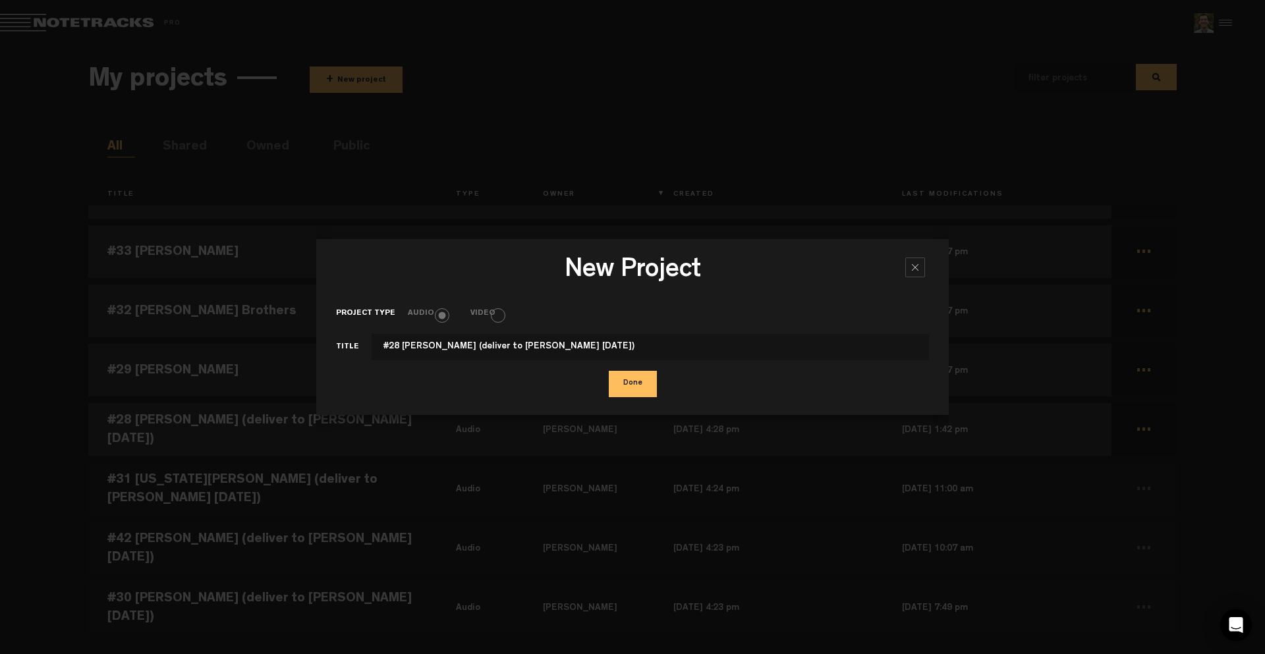
drag, startPoint x: 471, startPoint y: 349, endPoint x: 627, endPoint y: 352, distance: 155.5
click at [627, 352] on input "#28 [PERSON_NAME] (deliver to [PERSON_NAME] [DATE])" at bounding box center [650, 347] width 557 height 26
type input "#28 [PERSON_NAME]"
click at [626, 381] on button "Done" at bounding box center [633, 384] width 48 height 26
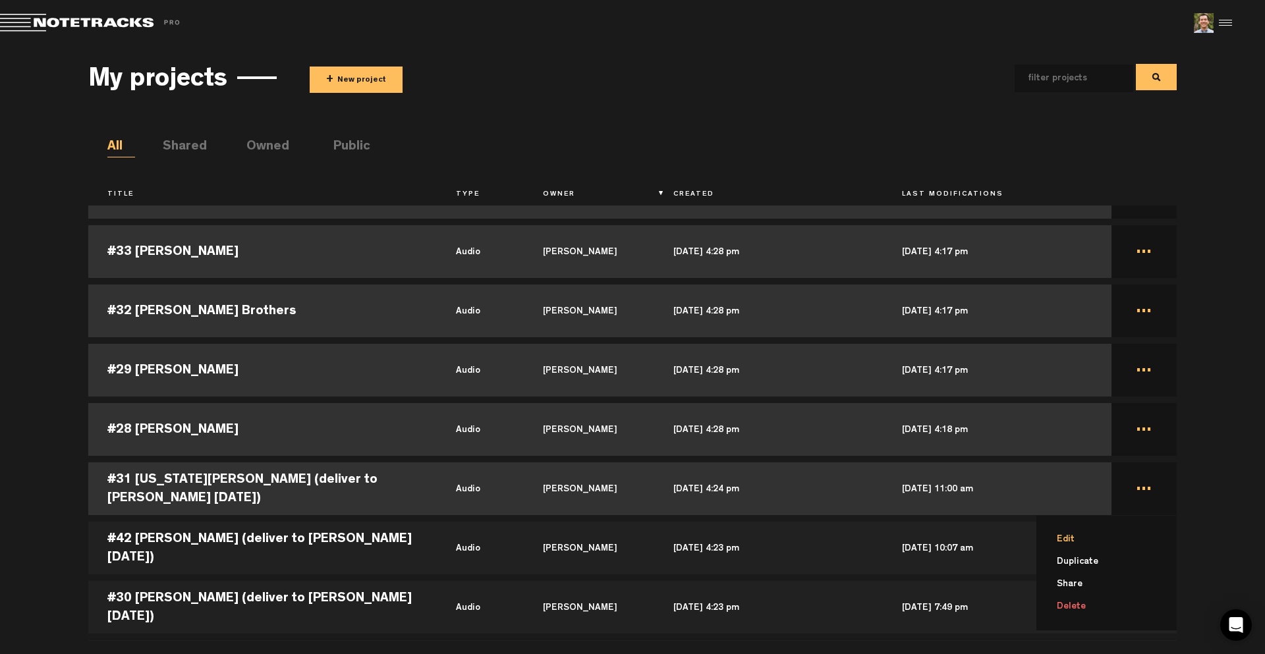
click at [1083, 536] on li "Edit" at bounding box center [1114, 539] width 125 height 22
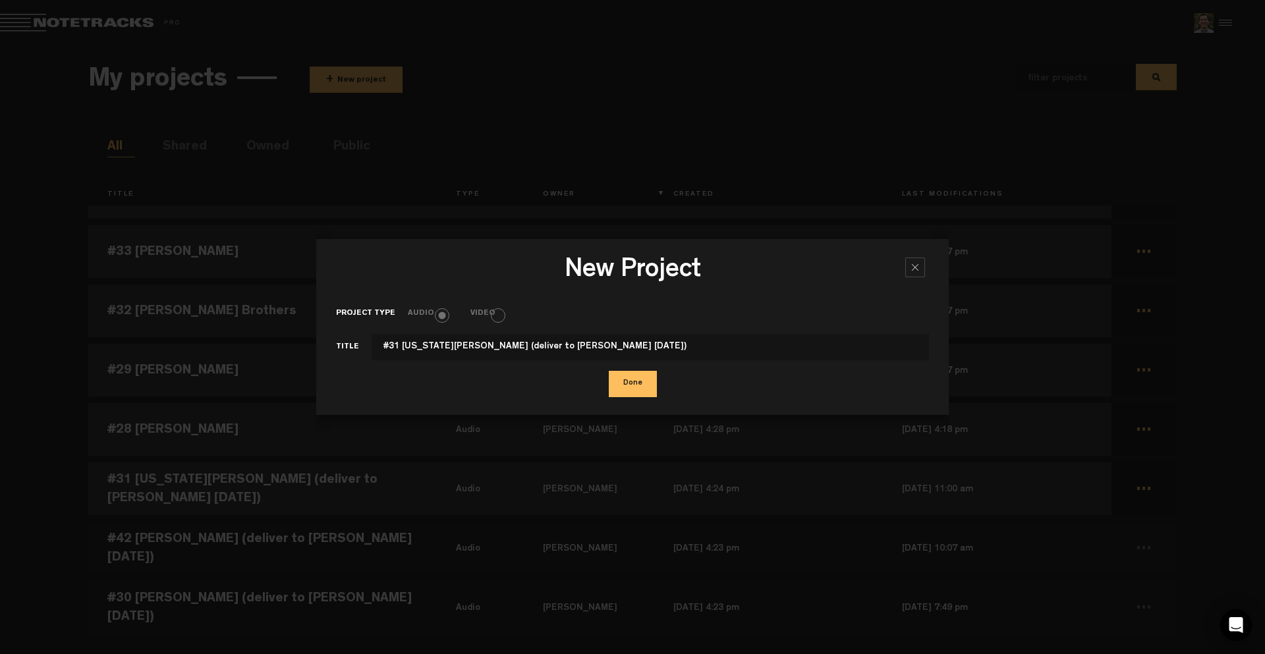
drag, startPoint x: 461, startPoint y: 345, endPoint x: 617, endPoint y: 341, distance: 156.2
click at [617, 341] on input "#31 [US_STATE][PERSON_NAME] (deliver to [PERSON_NAME] [DATE])" at bounding box center [650, 347] width 557 height 26
type input "#31 [US_STATE][PERSON_NAME]"
click at [631, 387] on button "Done" at bounding box center [633, 384] width 48 height 26
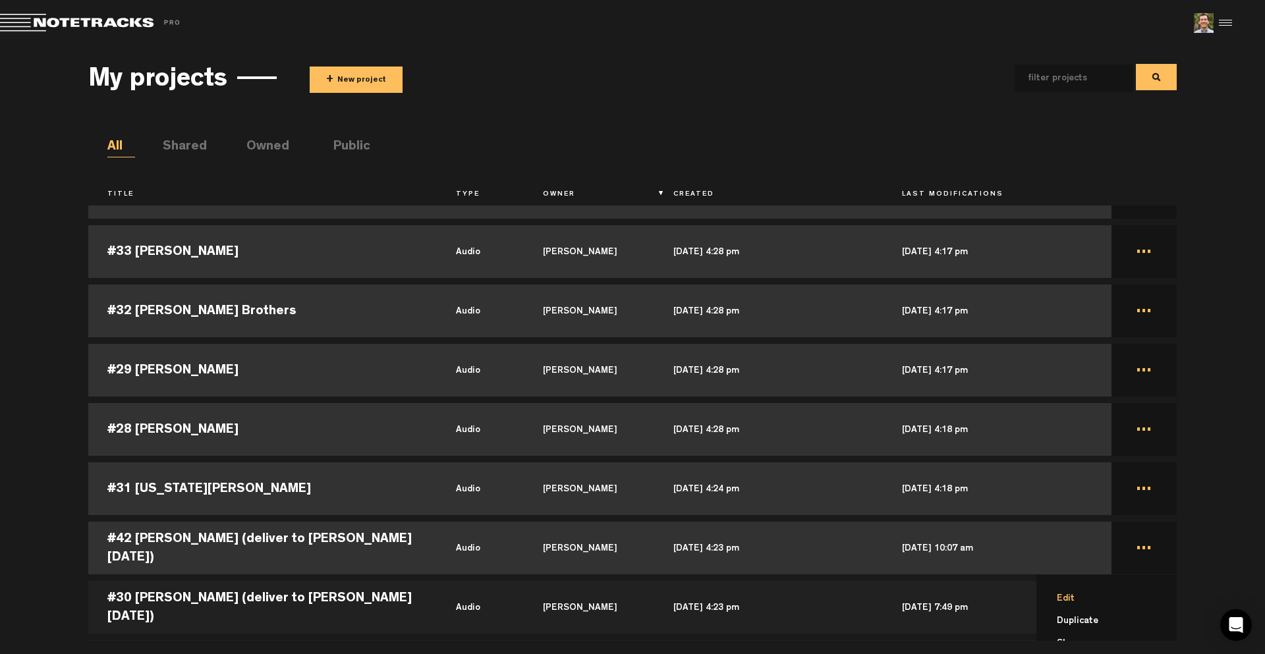
scroll to position [49, 0]
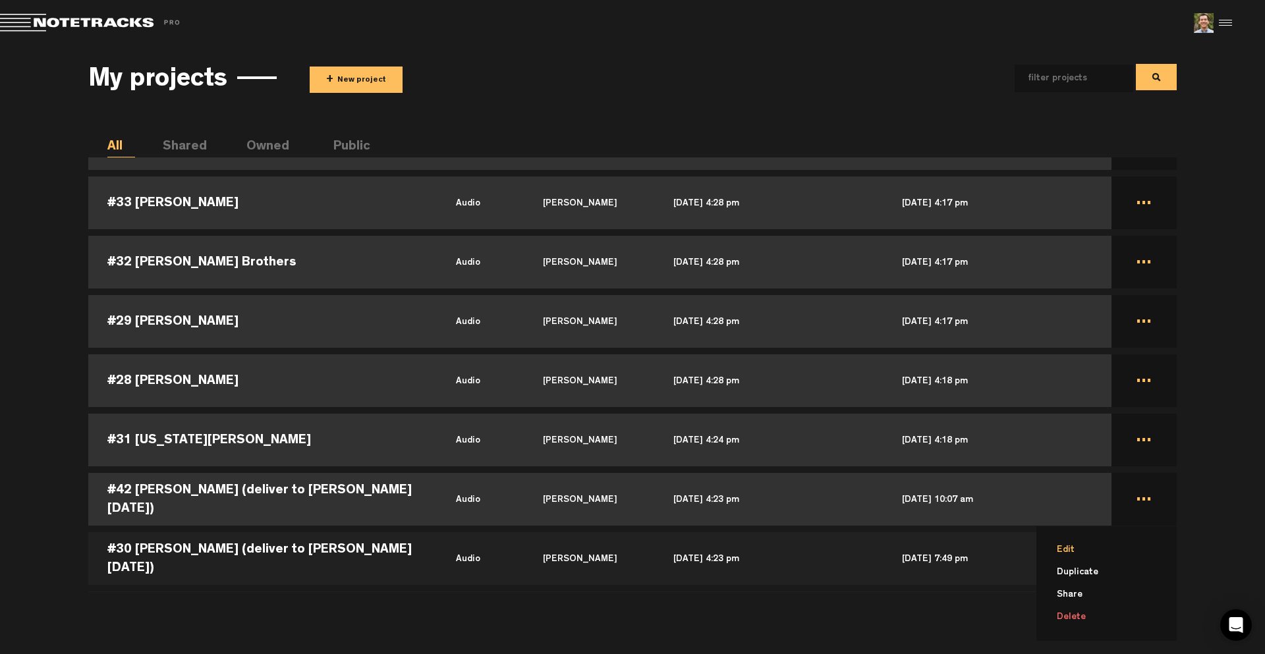
click at [1063, 551] on li "Edit" at bounding box center [1114, 550] width 125 height 22
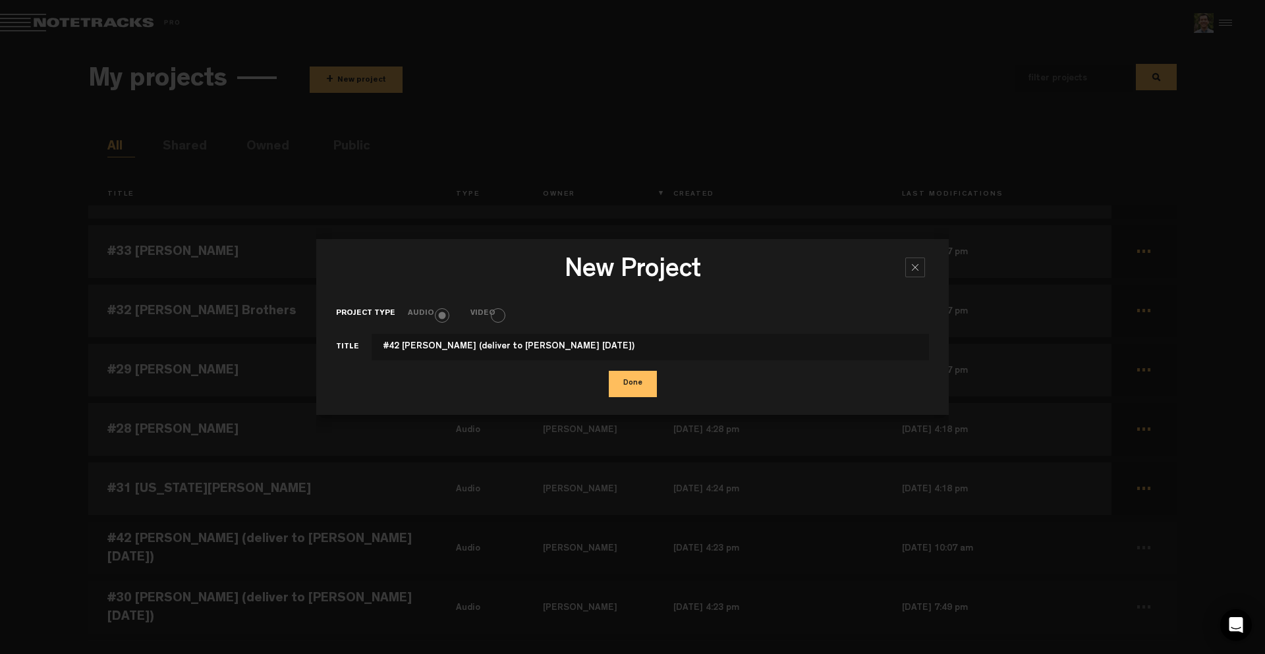
drag, startPoint x: 441, startPoint y: 347, endPoint x: 650, endPoint y: 372, distance: 210.4
click at [648, 369] on form "Project type Audio Video Title #42 [PERSON_NAME] (deliver to [PERSON_NAME] [DAT…" at bounding box center [632, 348] width 593 height 96
type input "#42 [PERSON_NAME]"
click at [637, 382] on button "Done" at bounding box center [633, 384] width 48 height 26
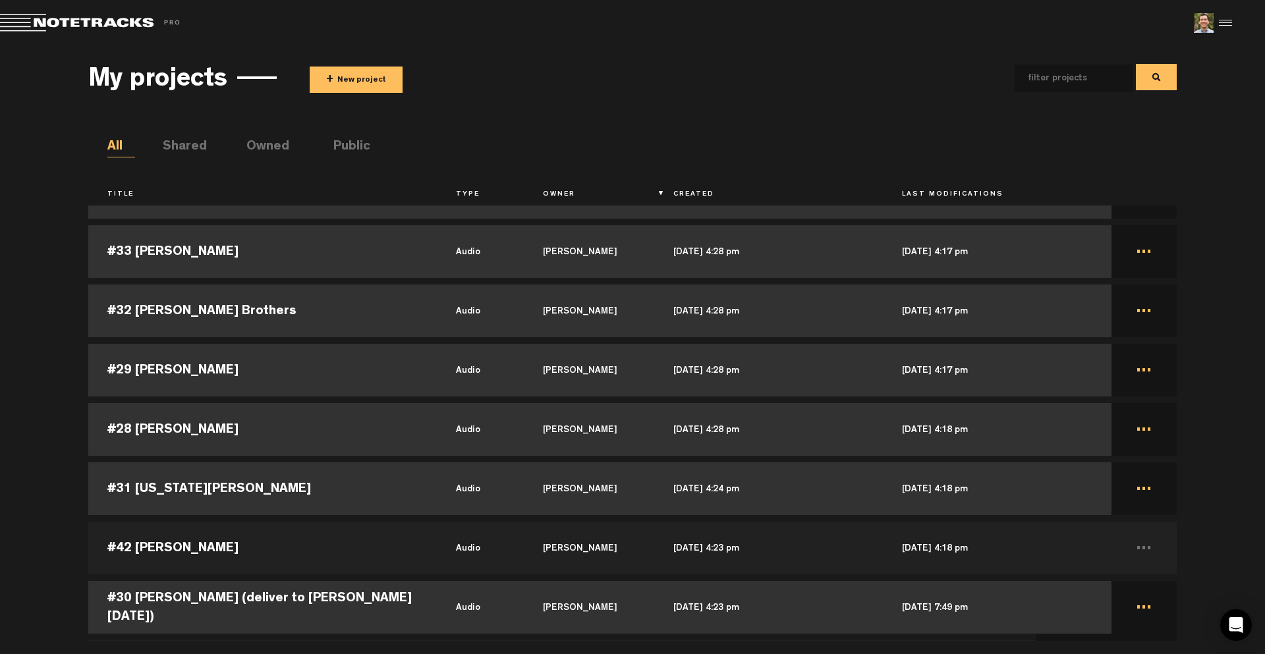
scroll to position [108, 0]
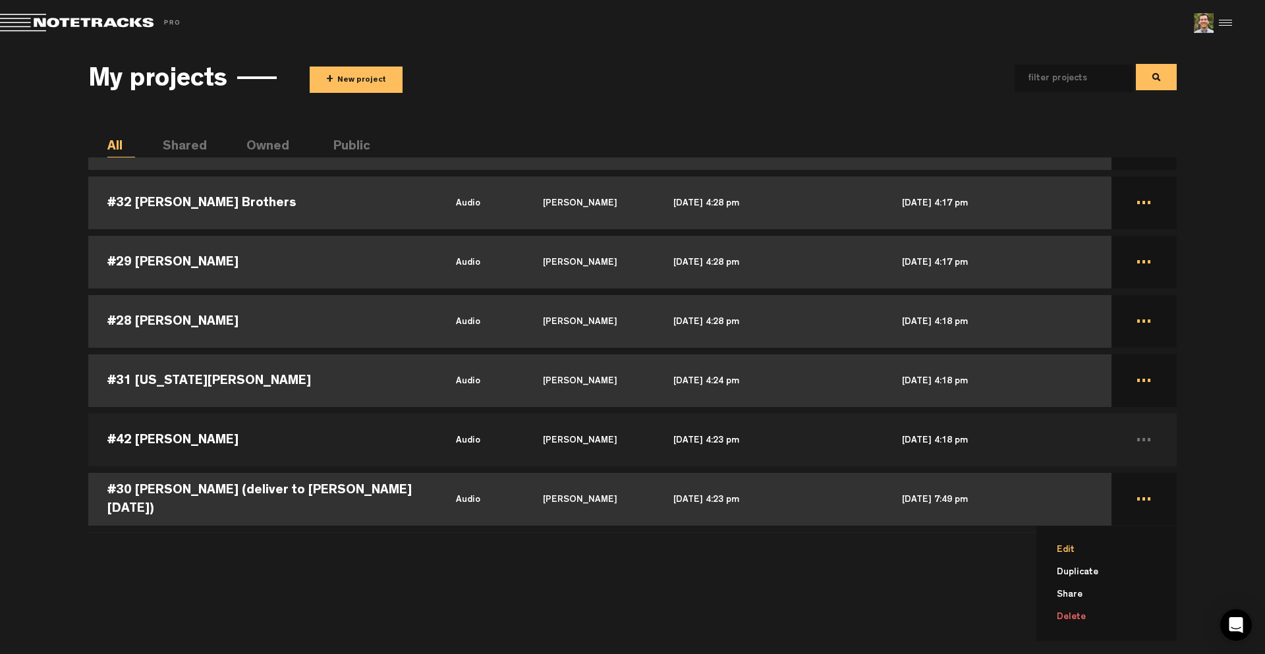
click at [1077, 548] on li "Edit" at bounding box center [1114, 550] width 125 height 22
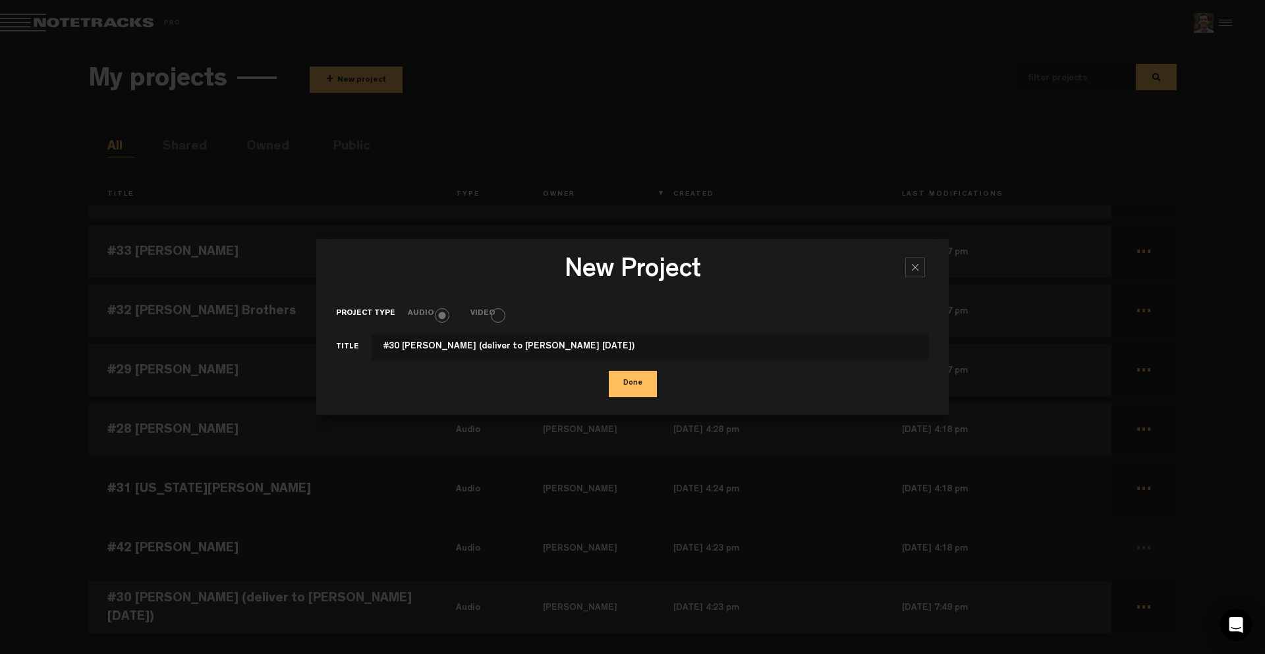
drag, startPoint x: 466, startPoint y: 347, endPoint x: 617, endPoint y: 359, distance: 150.7
click at [617, 354] on input "#30 [PERSON_NAME] (deliver to [PERSON_NAME] [DATE])" at bounding box center [650, 347] width 557 height 26
type input "#30 [PERSON_NAME]"
click at [627, 381] on button "Done" at bounding box center [633, 384] width 48 height 26
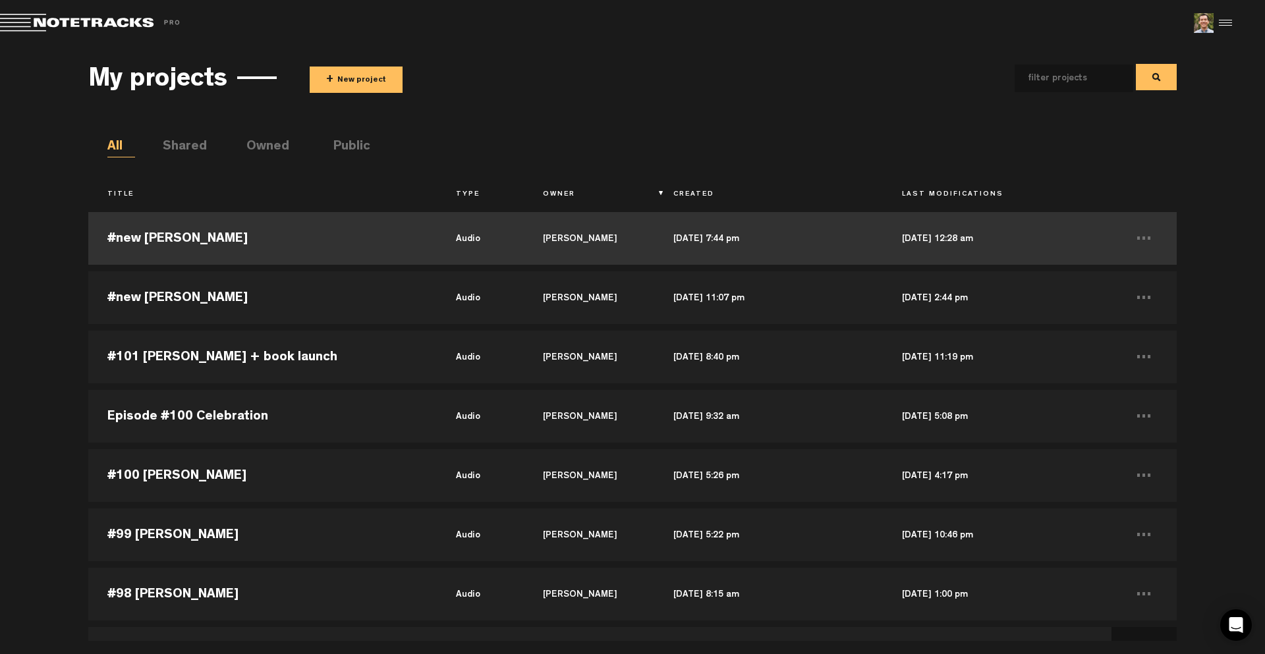
click at [174, 242] on td "#new [PERSON_NAME]" at bounding box center [262, 238] width 348 height 59
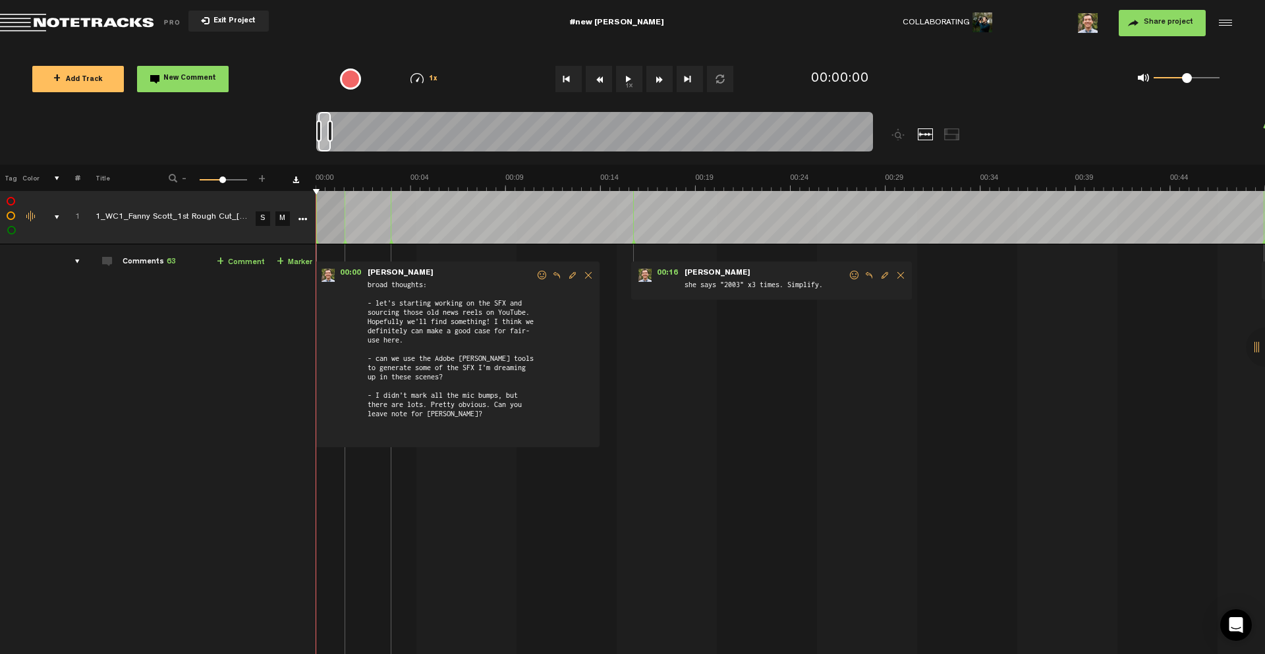
click at [53, 211] on div "comments, stamps & drawings" at bounding box center [52, 217] width 20 height 13
